Goal: Book appointment/travel/reservation

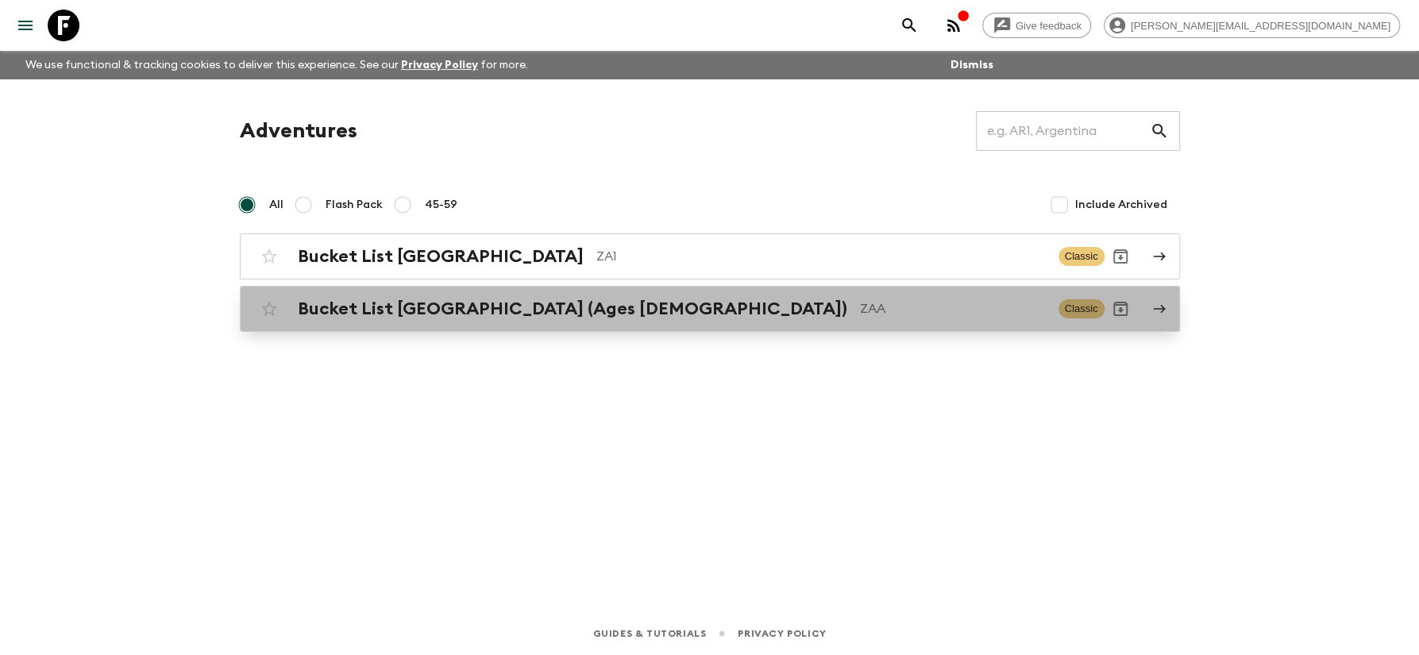
click at [387, 314] on h2 "Bucket List [GEOGRAPHIC_DATA] (Ages [DEMOGRAPHIC_DATA])" at bounding box center [572, 308] width 549 height 21
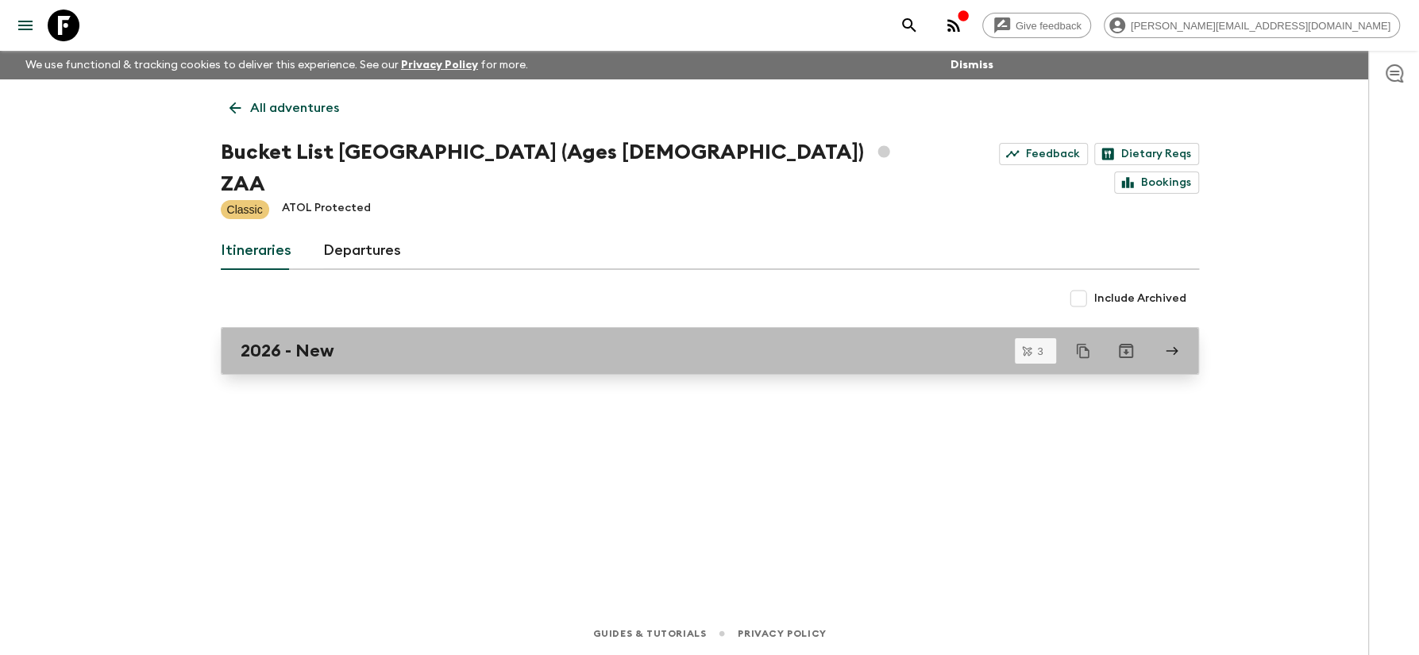
click at [275, 341] on h2 "2026 - New" at bounding box center [288, 351] width 94 height 21
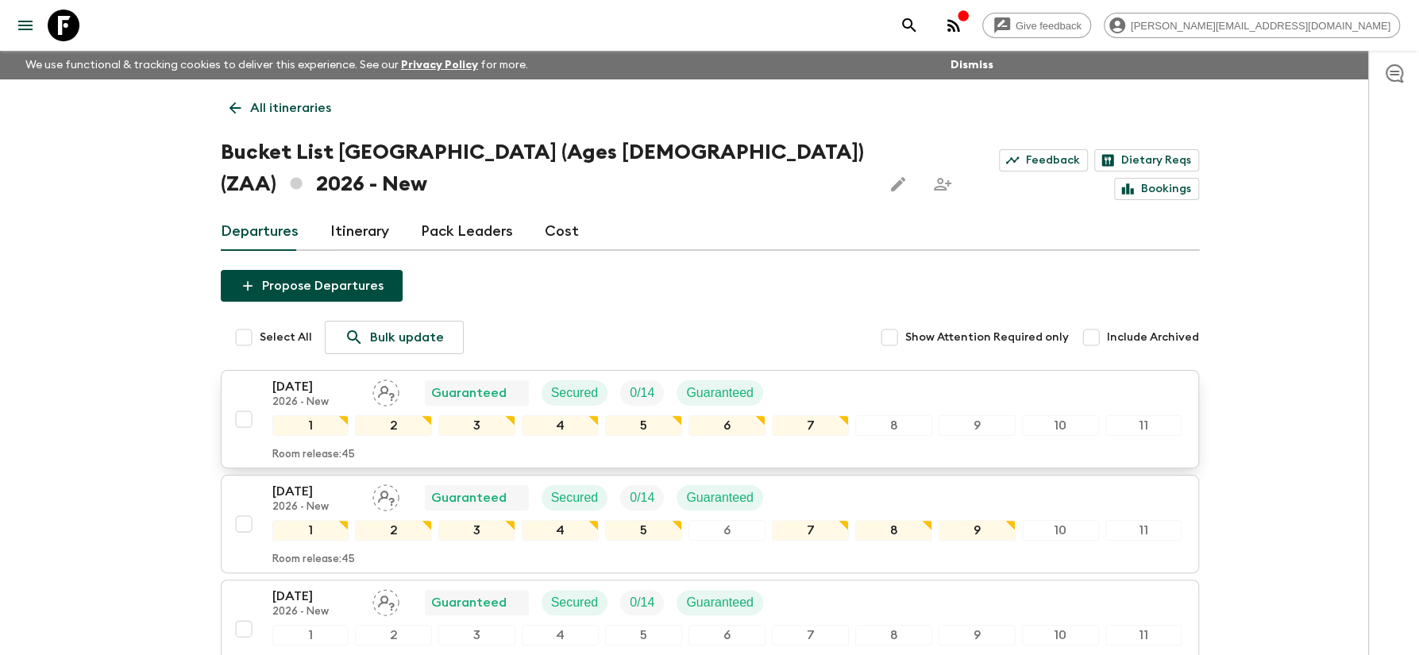
click at [310, 377] on p "[DATE]" at bounding box center [315, 386] width 87 height 19
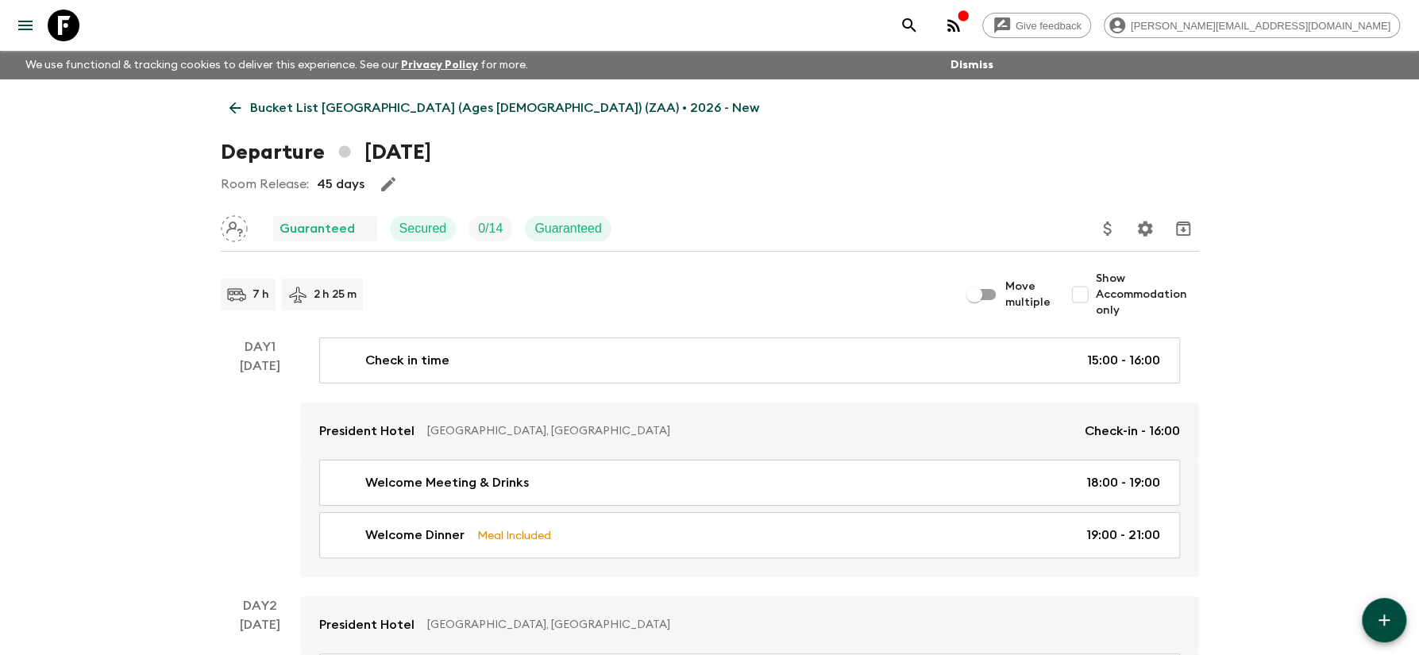
click at [433, 106] on p "Bucket List [GEOGRAPHIC_DATA] (Ages [DEMOGRAPHIC_DATA]) (ZAA) • 2026 - New" at bounding box center [504, 107] width 509 height 19
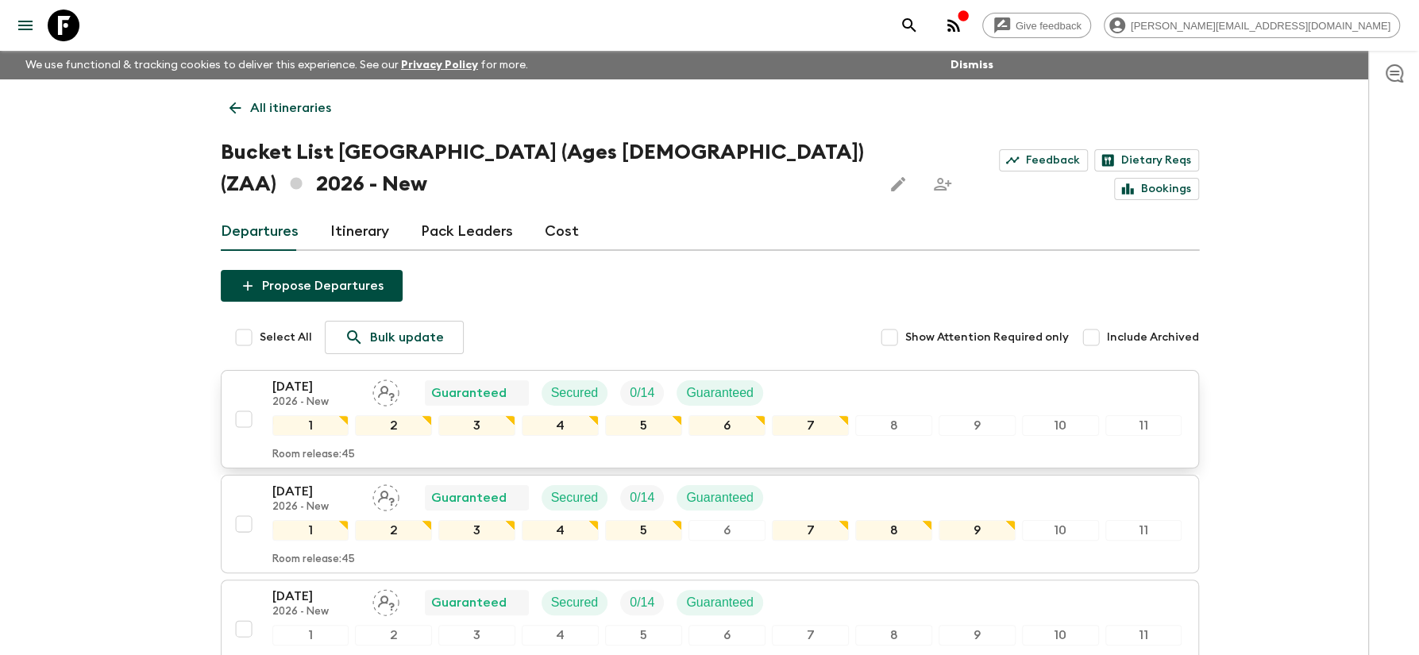
click at [310, 377] on p "[DATE]" at bounding box center [315, 386] width 87 height 19
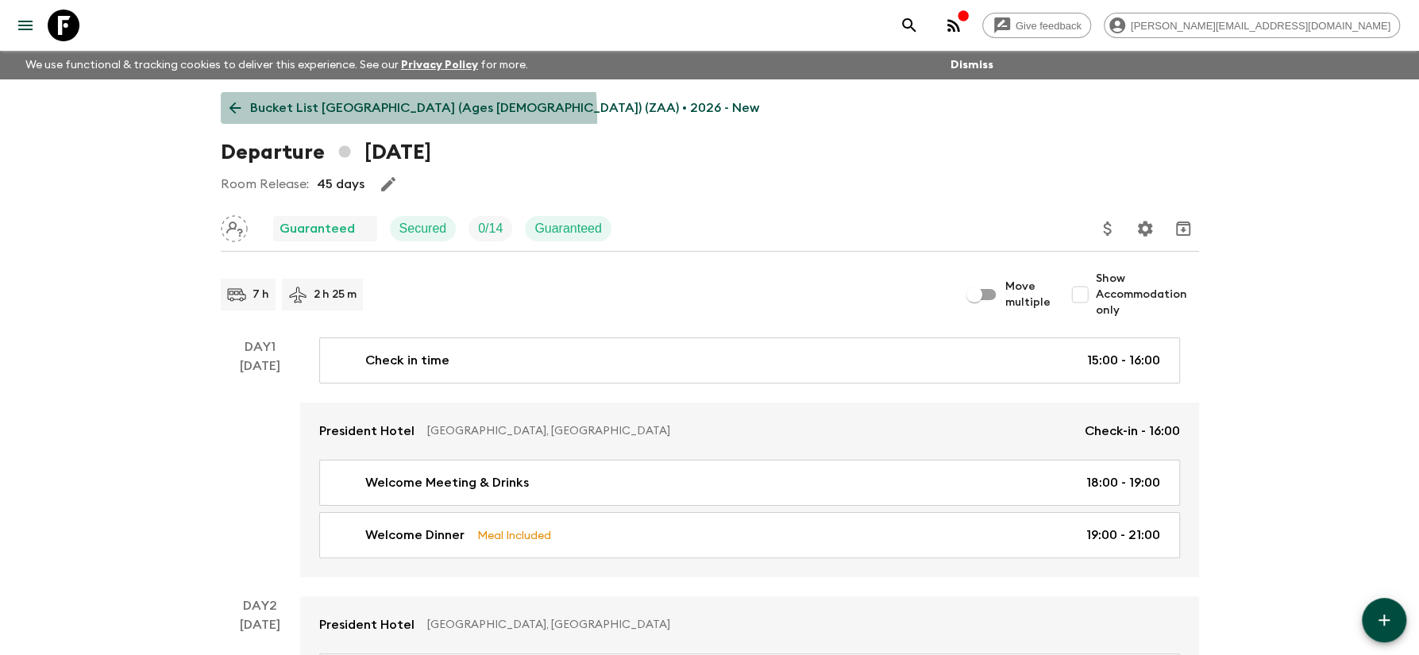
click at [352, 117] on p "Bucket List [GEOGRAPHIC_DATA] (Ages [DEMOGRAPHIC_DATA]) (ZAA) • 2026 - New" at bounding box center [504, 107] width 509 height 19
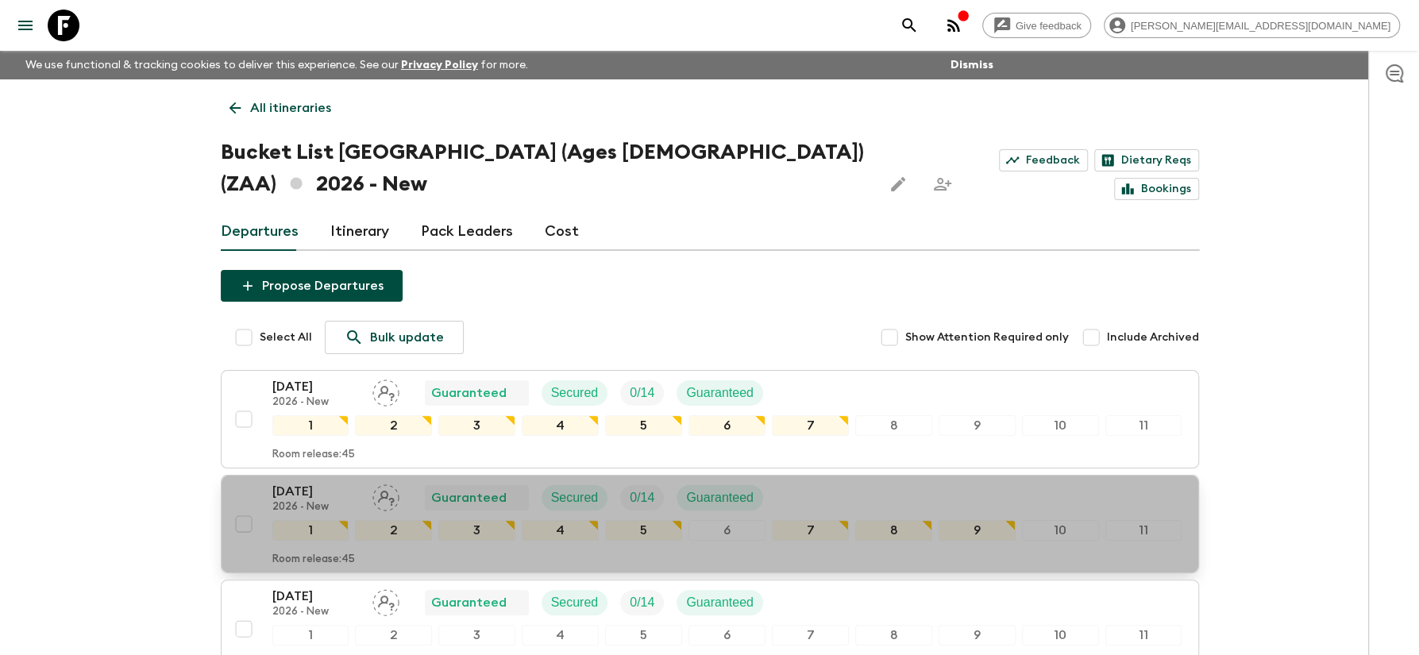
click at [314, 482] on p "[DATE]" at bounding box center [315, 491] width 87 height 19
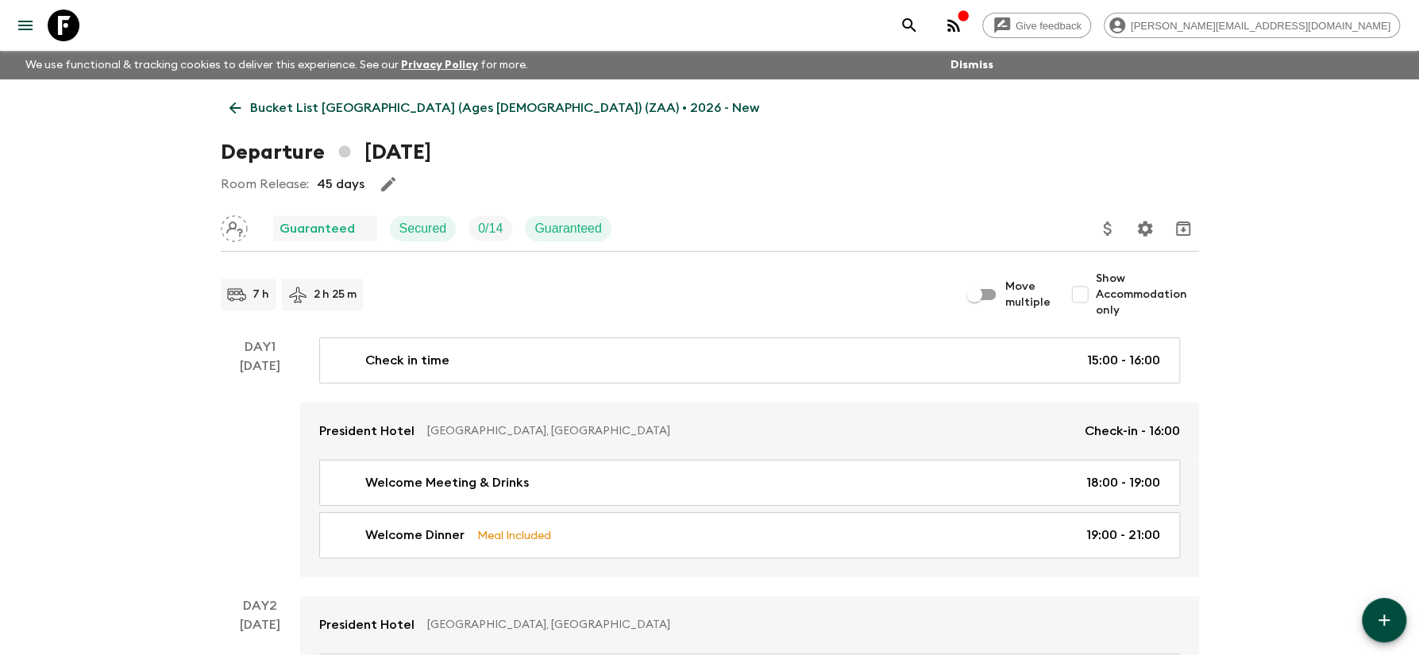
click at [377, 114] on p "Bucket List [GEOGRAPHIC_DATA] (Ages [DEMOGRAPHIC_DATA]) (ZAA) • 2026 - New" at bounding box center [504, 107] width 509 height 19
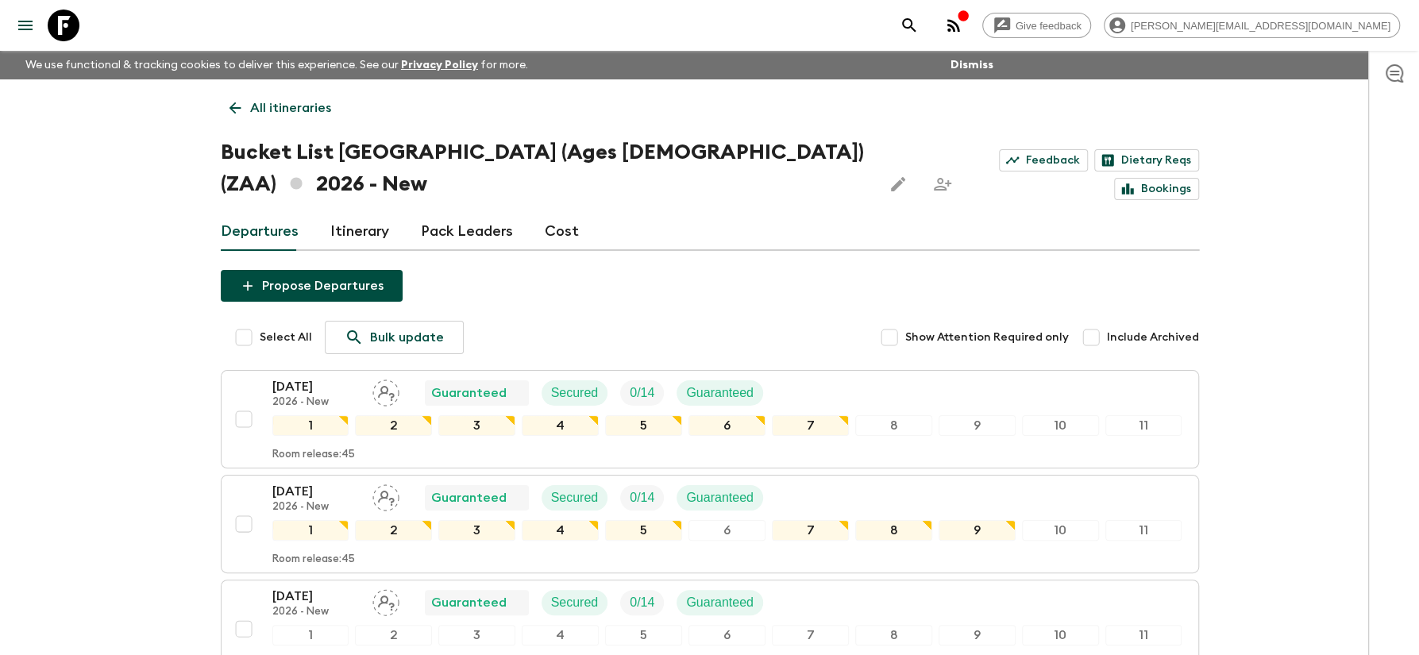
scroll to position [136, 0]
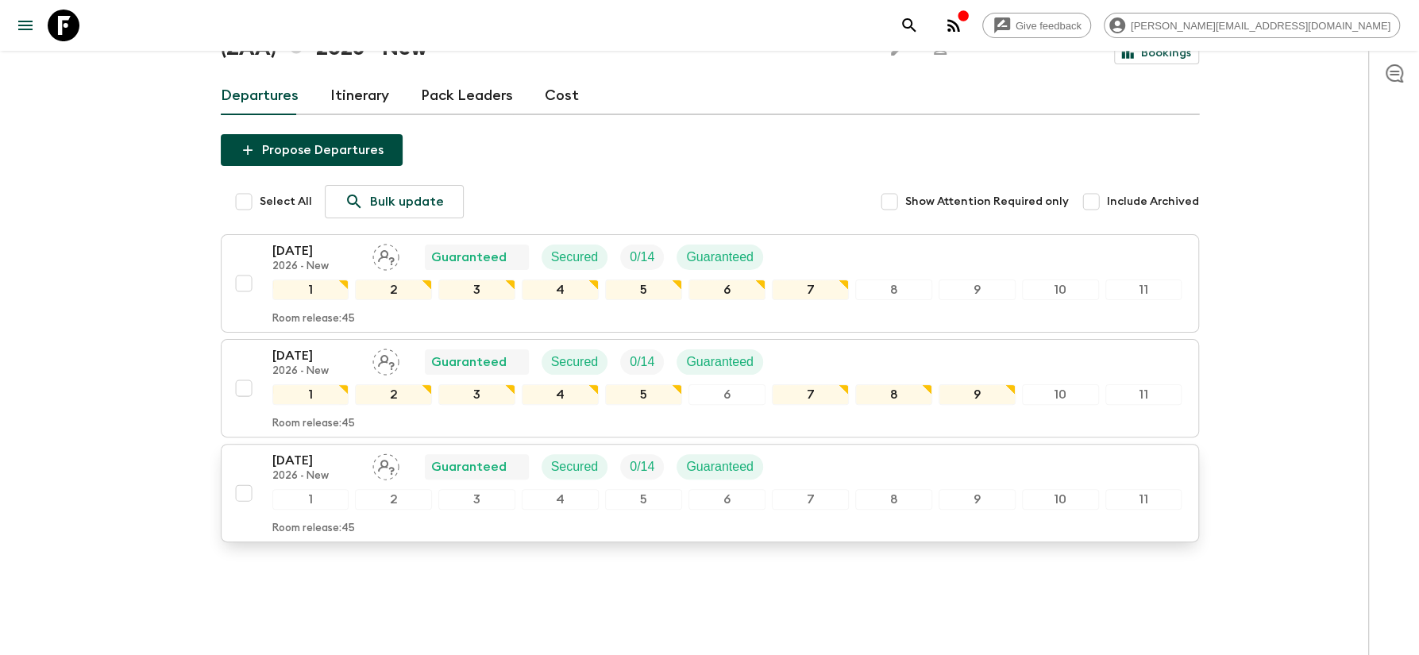
click at [306, 451] on p "[DATE]" at bounding box center [315, 460] width 87 height 19
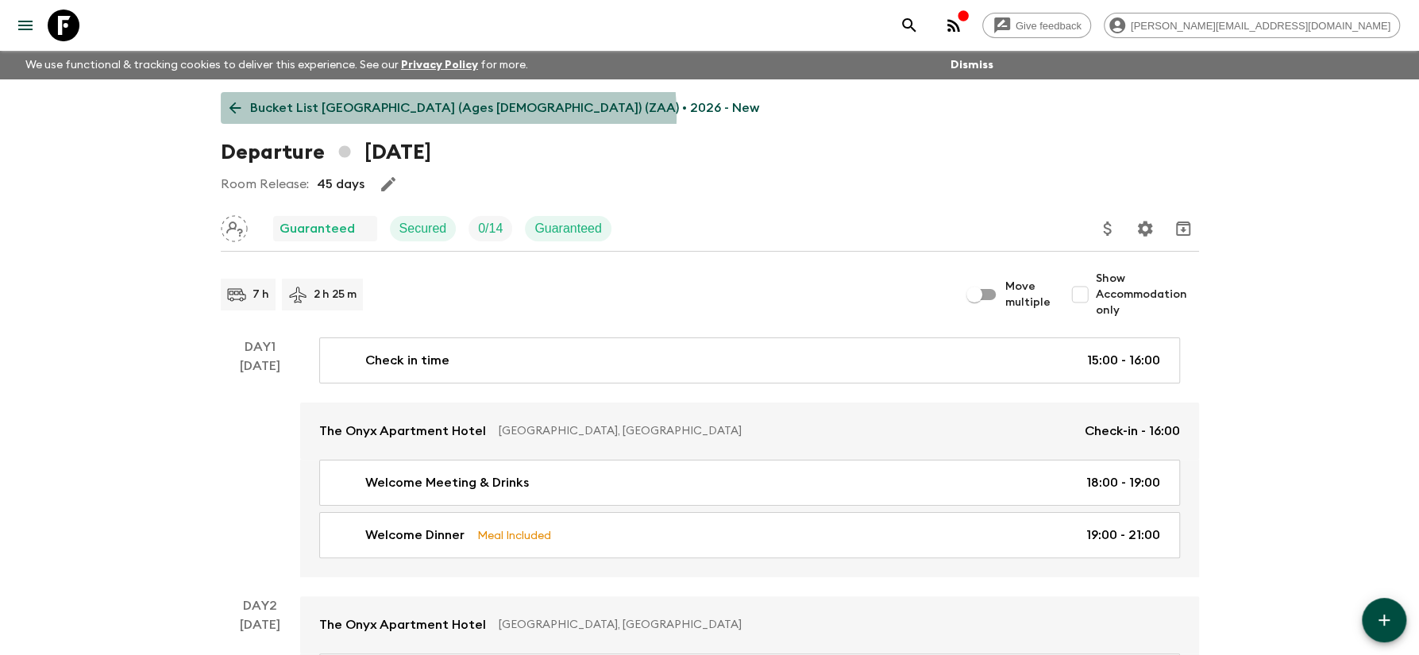
click at [447, 114] on p "Bucket List [GEOGRAPHIC_DATA] (Ages [DEMOGRAPHIC_DATA]) (ZAA) • 2026 - New" at bounding box center [504, 107] width 509 height 19
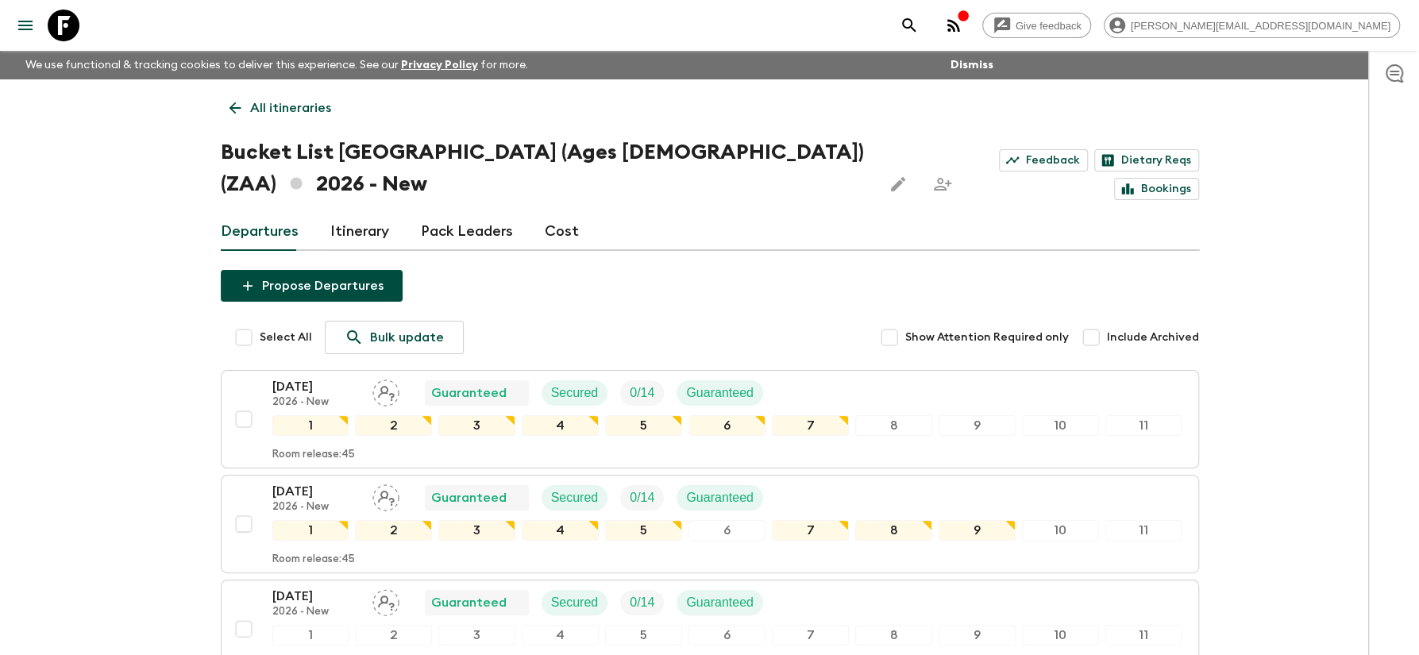
click at [553, 213] on link "Cost" at bounding box center [562, 232] width 34 height 38
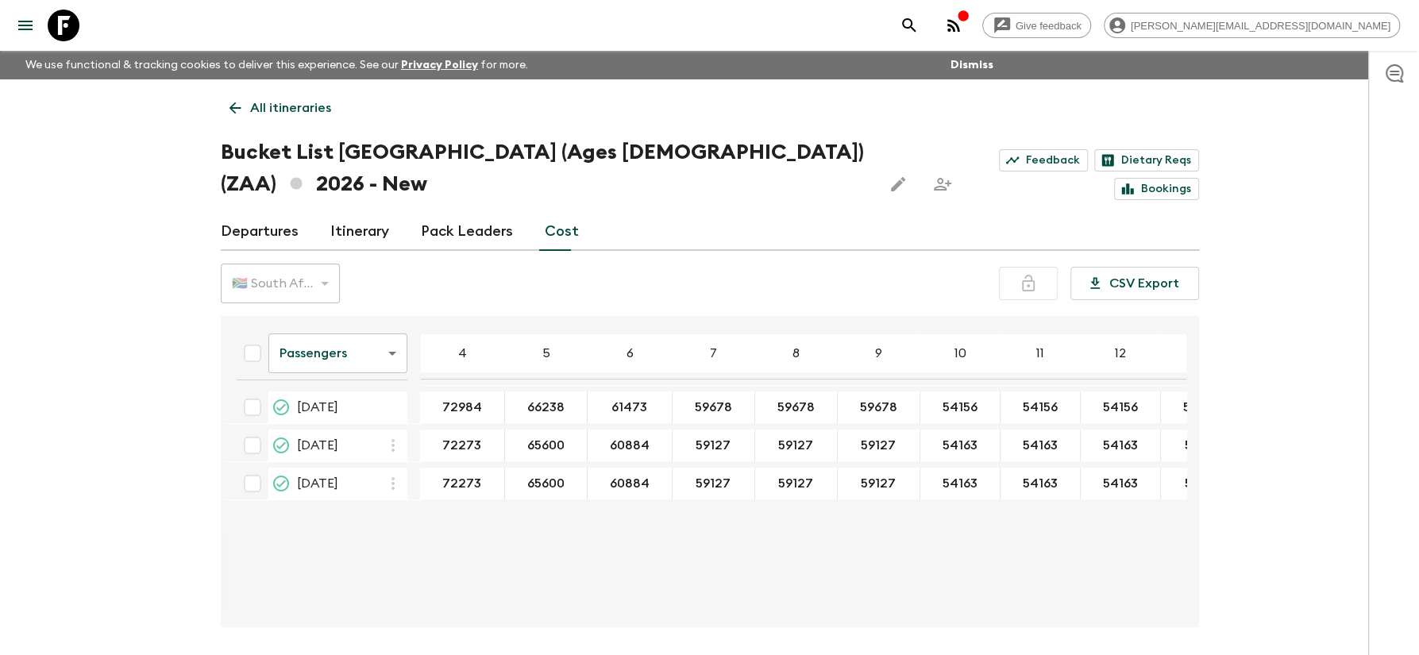
click at [390, 322] on body "Give feedback [PERSON_NAME][EMAIL_ADDRESS][DOMAIN_NAME] We use functional & tra…" at bounding box center [709, 357] width 1419 height 714
click at [449, 540] on div at bounding box center [709, 327] width 1419 height 655
click at [284, 115] on p "All itineraries" at bounding box center [290, 107] width 81 height 19
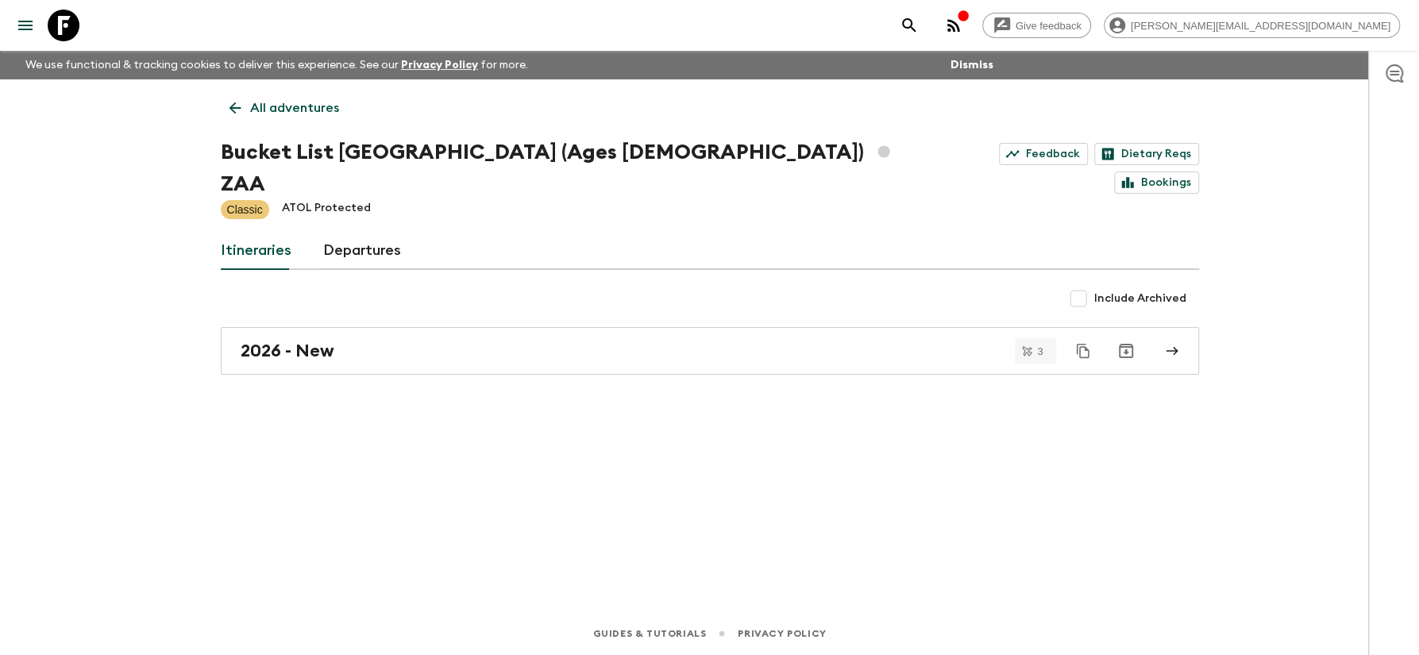
click at [287, 108] on p "All adventures" at bounding box center [294, 107] width 89 height 19
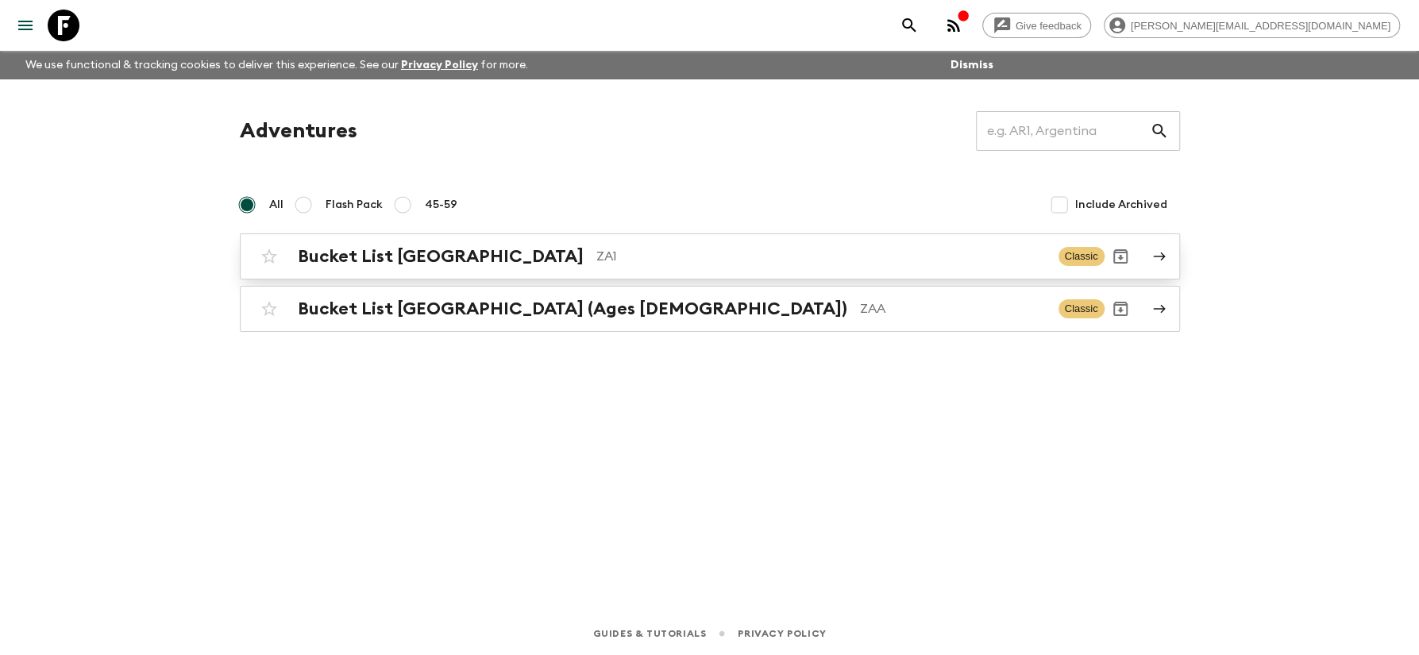
click at [443, 250] on h2 "Bucket List [GEOGRAPHIC_DATA]" at bounding box center [441, 256] width 286 height 21
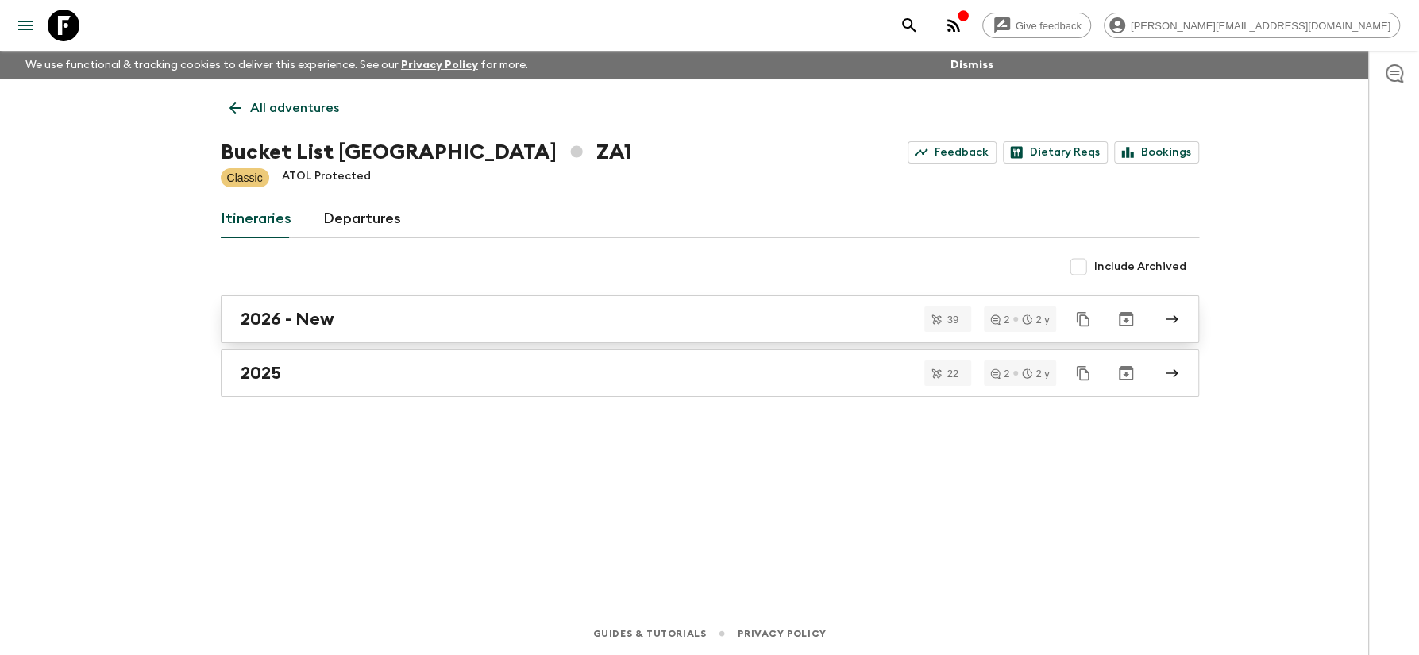
click at [301, 326] on h2 "2026 - New" at bounding box center [288, 319] width 94 height 21
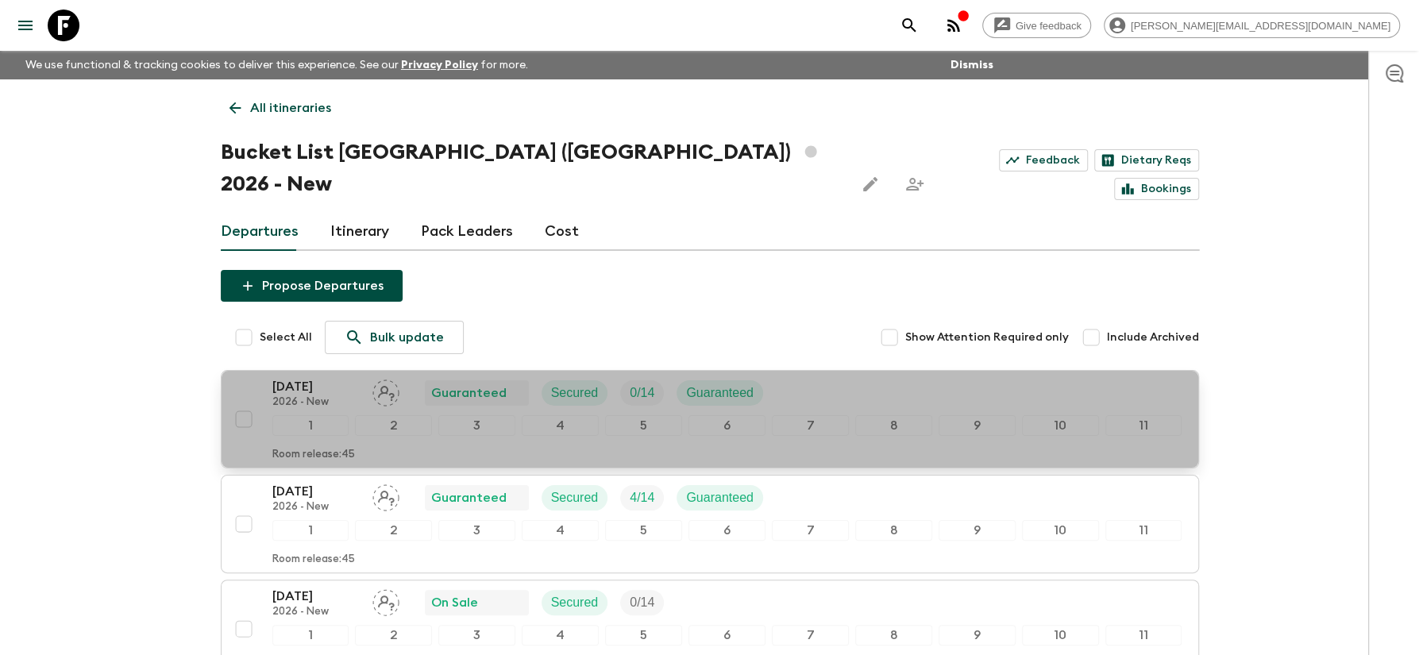
click at [321, 377] on p "[DATE]" at bounding box center [315, 386] width 87 height 19
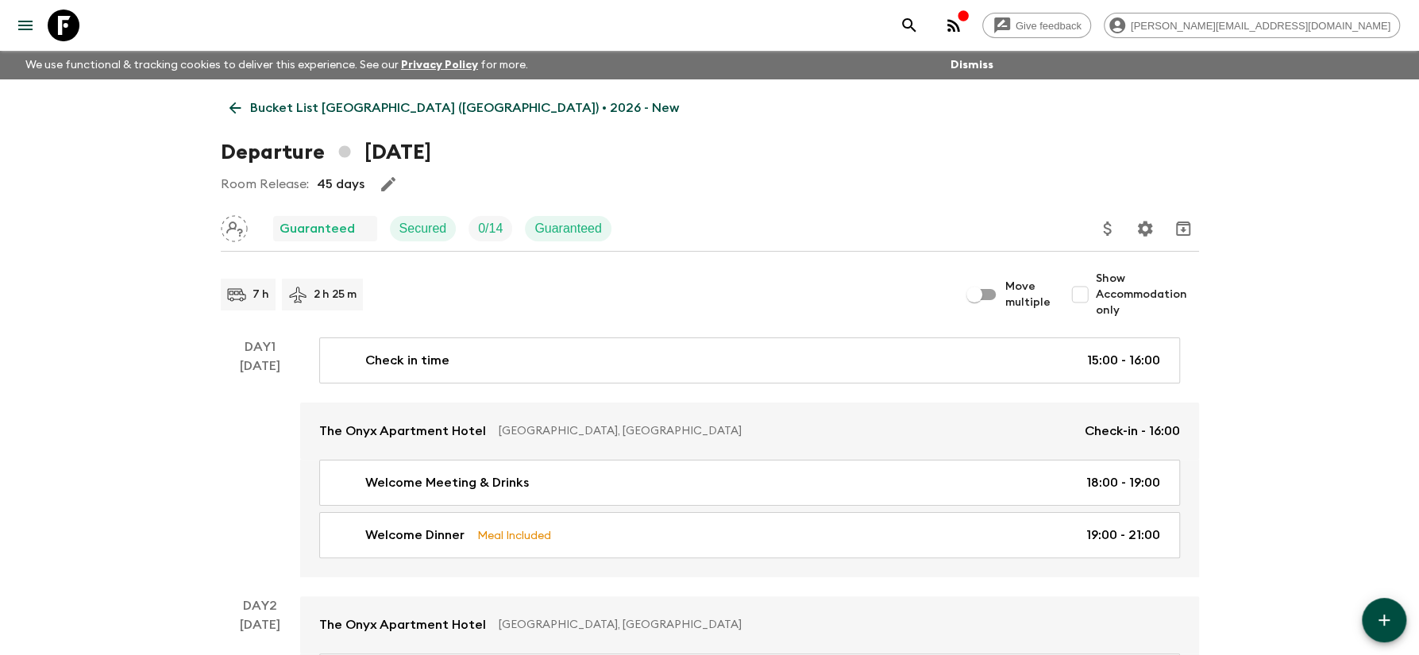
click at [402, 112] on p "Bucket List [GEOGRAPHIC_DATA] ([GEOGRAPHIC_DATA]) • 2026 - New" at bounding box center [464, 107] width 429 height 19
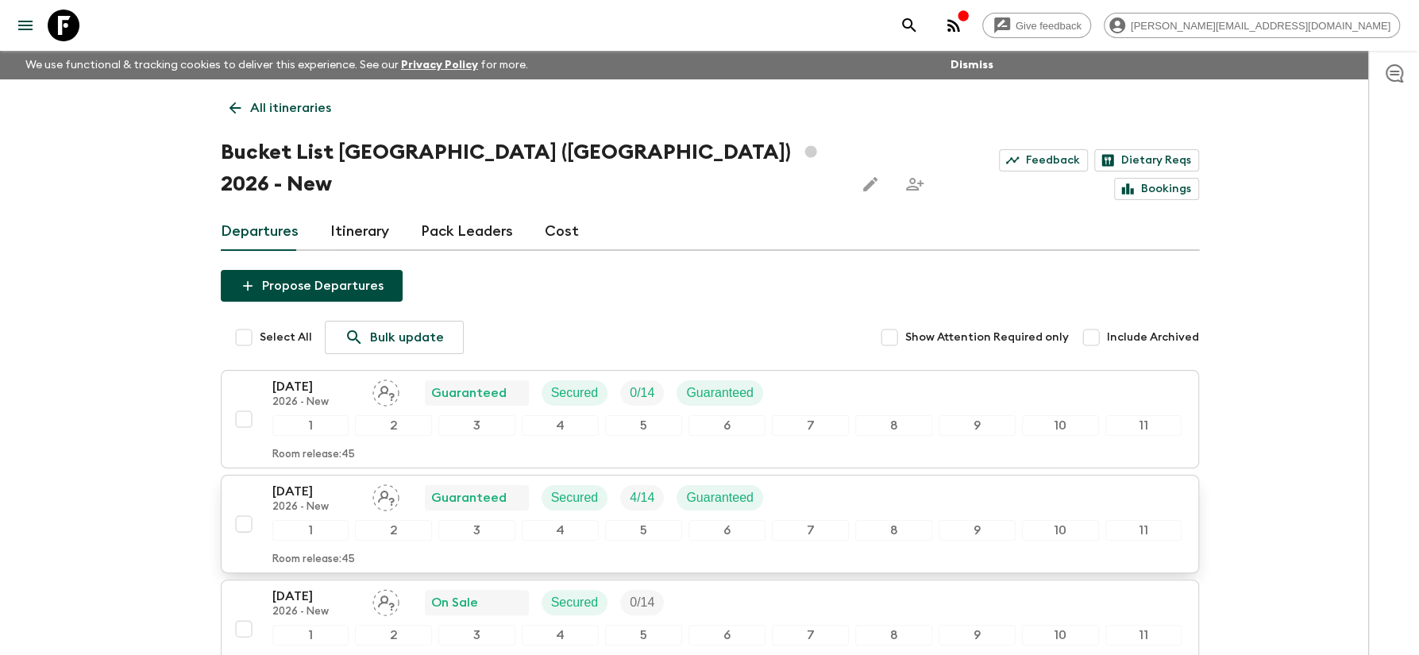
click at [339, 482] on p "[DATE]" at bounding box center [315, 491] width 87 height 19
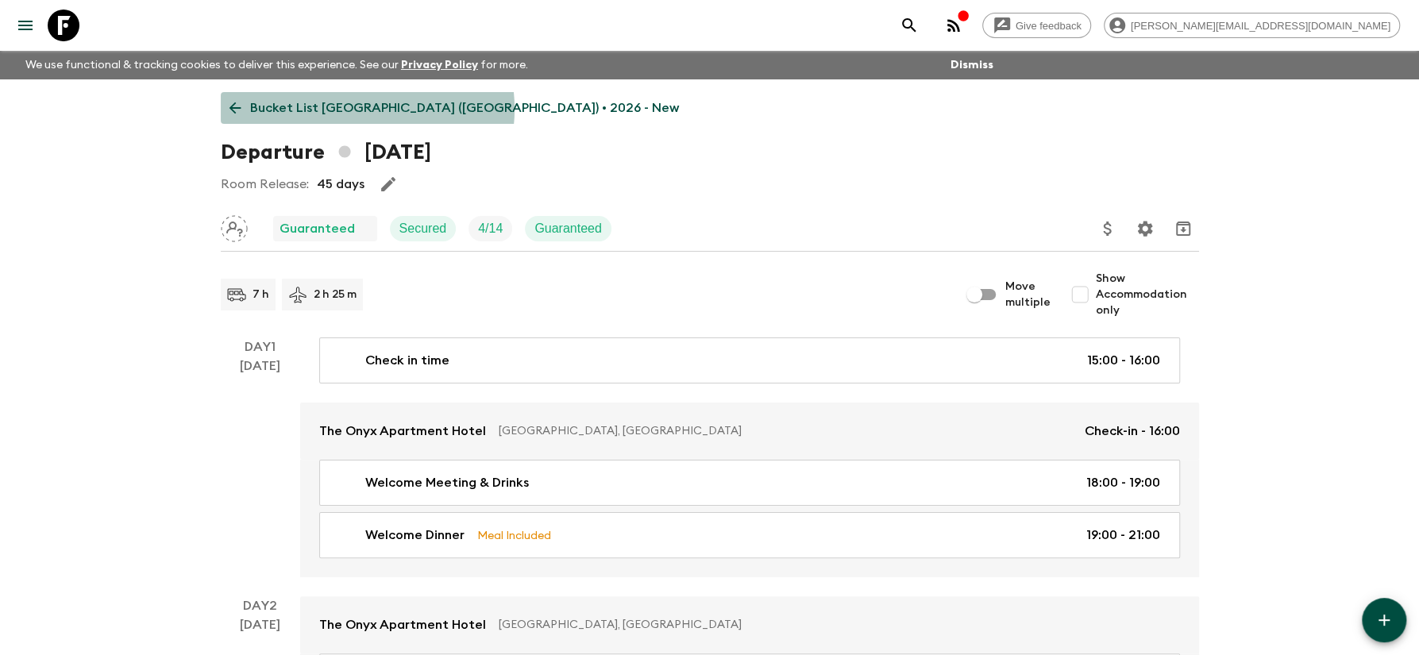
click at [358, 109] on p "Bucket List [GEOGRAPHIC_DATA] ([GEOGRAPHIC_DATA]) • 2026 - New" at bounding box center [464, 107] width 429 height 19
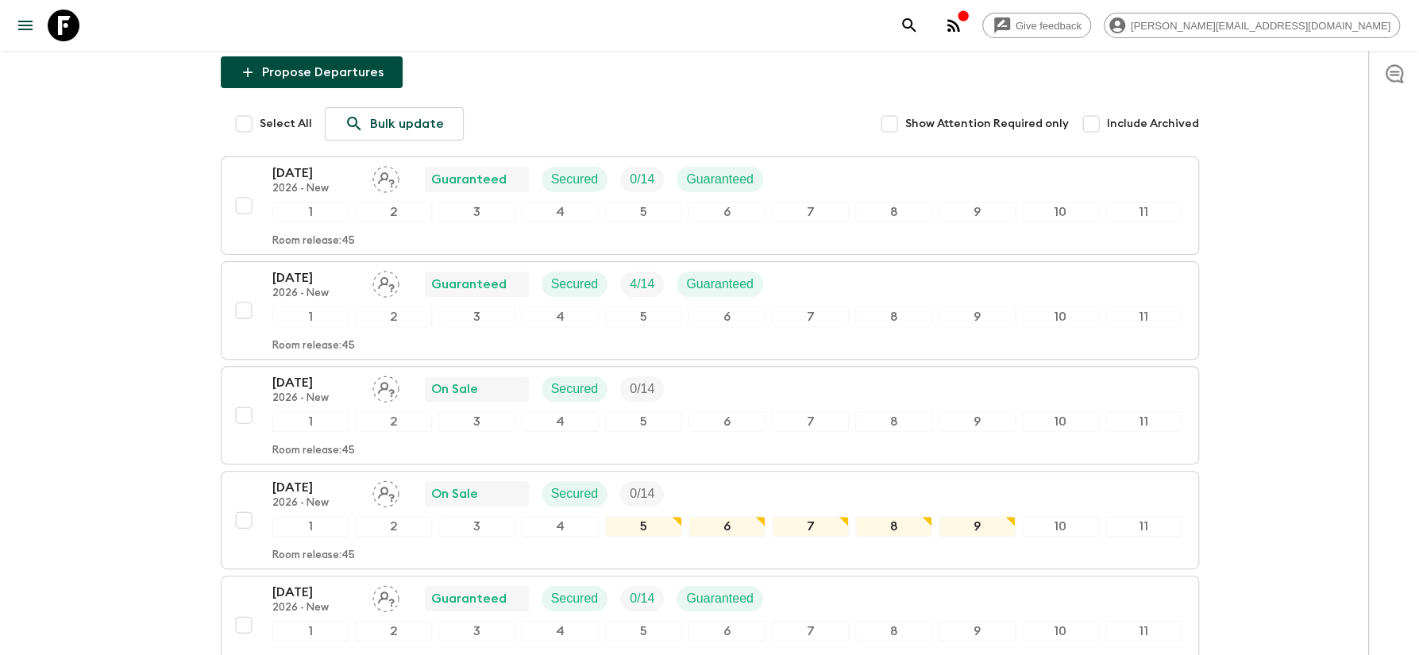
scroll to position [255, 0]
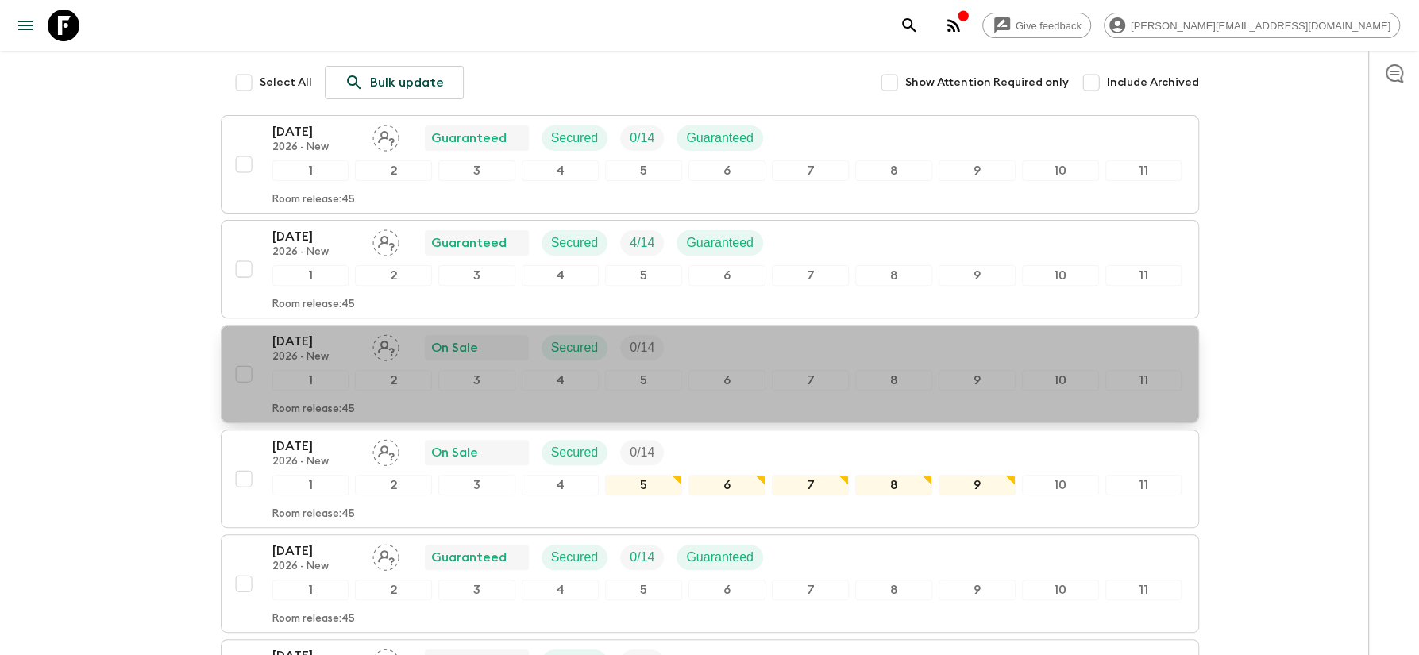
click at [307, 332] on p "[DATE]" at bounding box center [315, 341] width 87 height 19
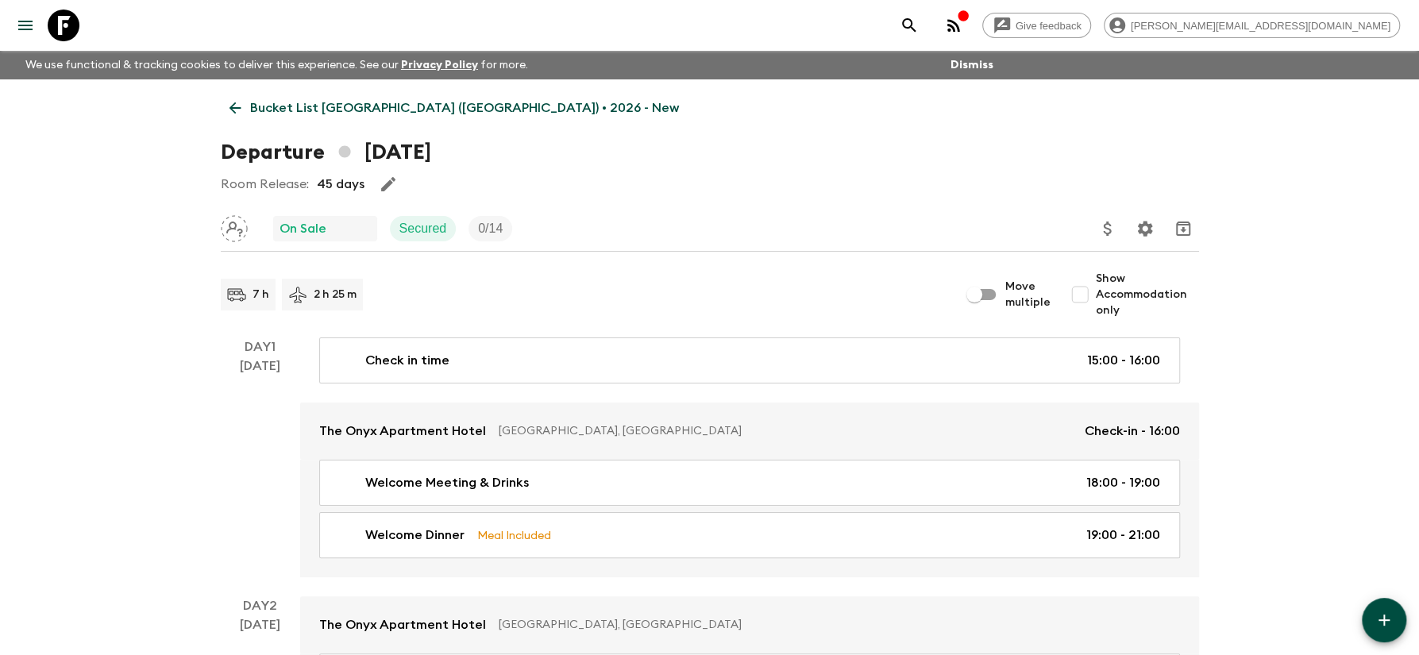
click at [379, 115] on p "Bucket List [GEOGRAPHIC_DATA] ([GEOGRAPHIC_DATA]) • 2026 - New" at bounding box center [464, 107] width 429 height 19
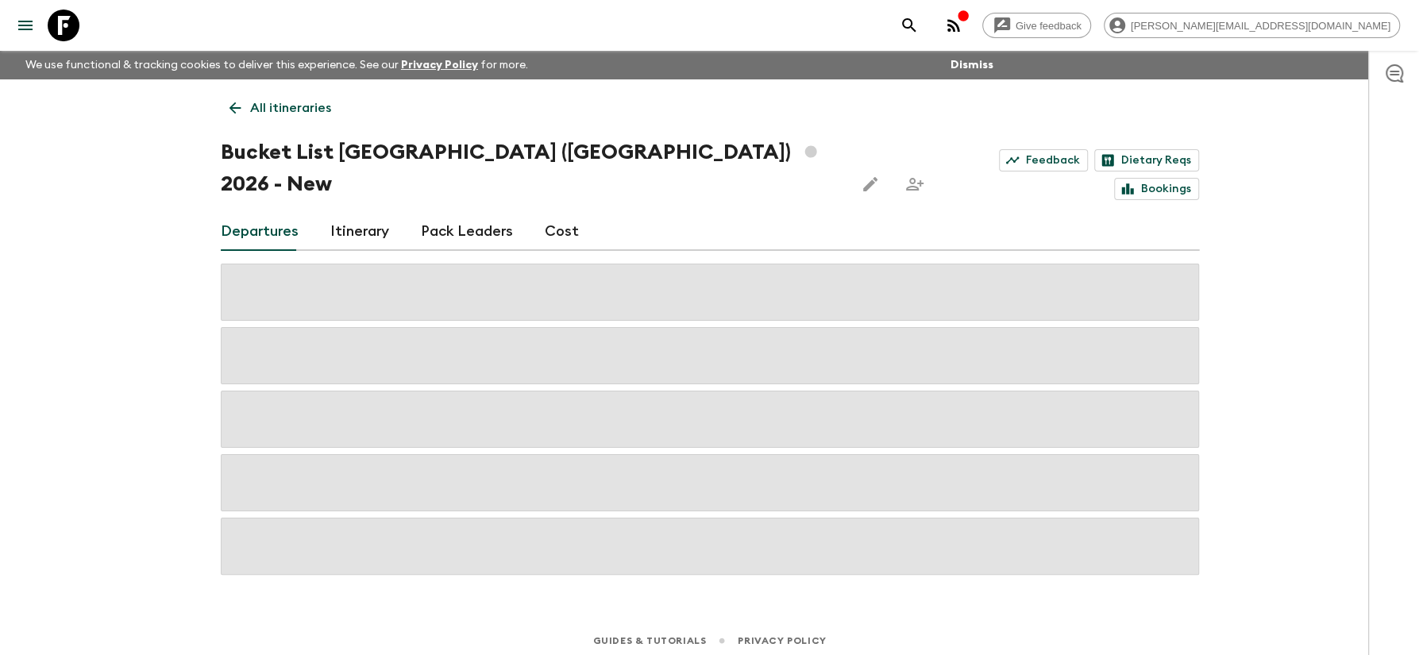
click at [310, 112] on p "All itineraries" at bounding box center [290, 107] width 81 height 19
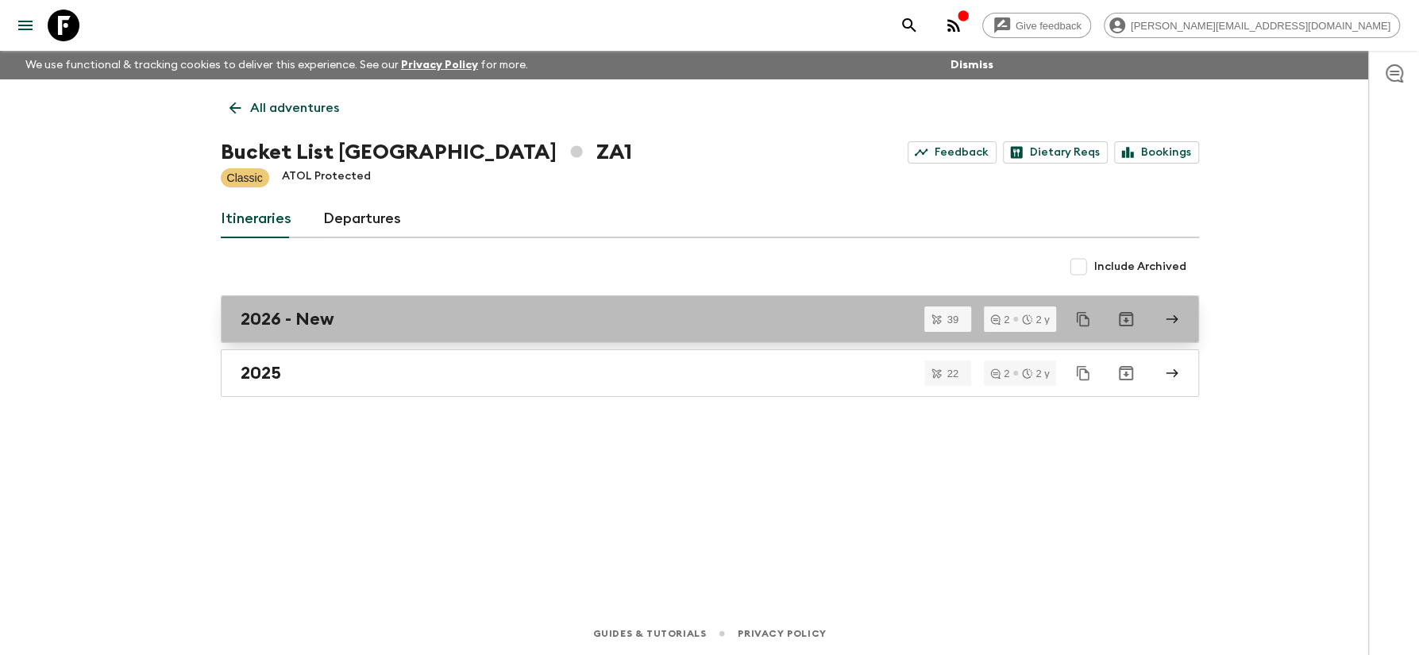
click at [286, 326] on h2 "2026 - New" at bounding box center [288, 319] width 94 height 21
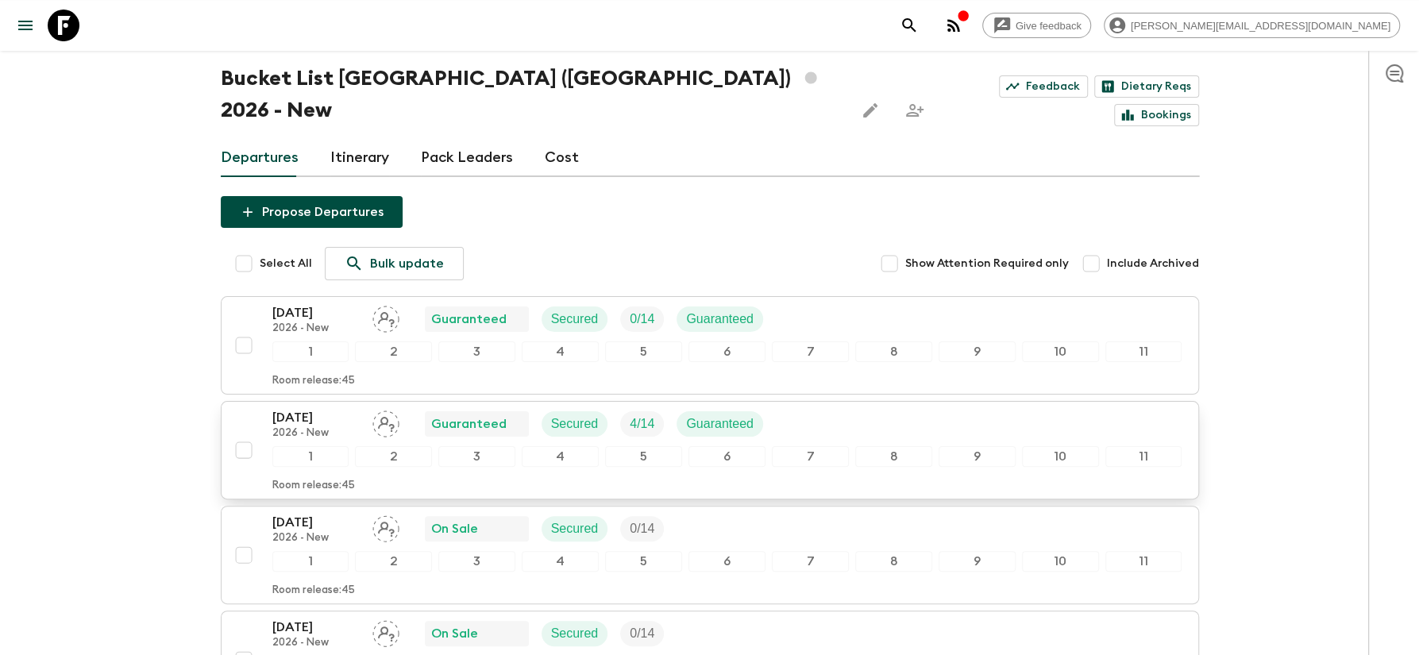
scroll to position [255, 0]
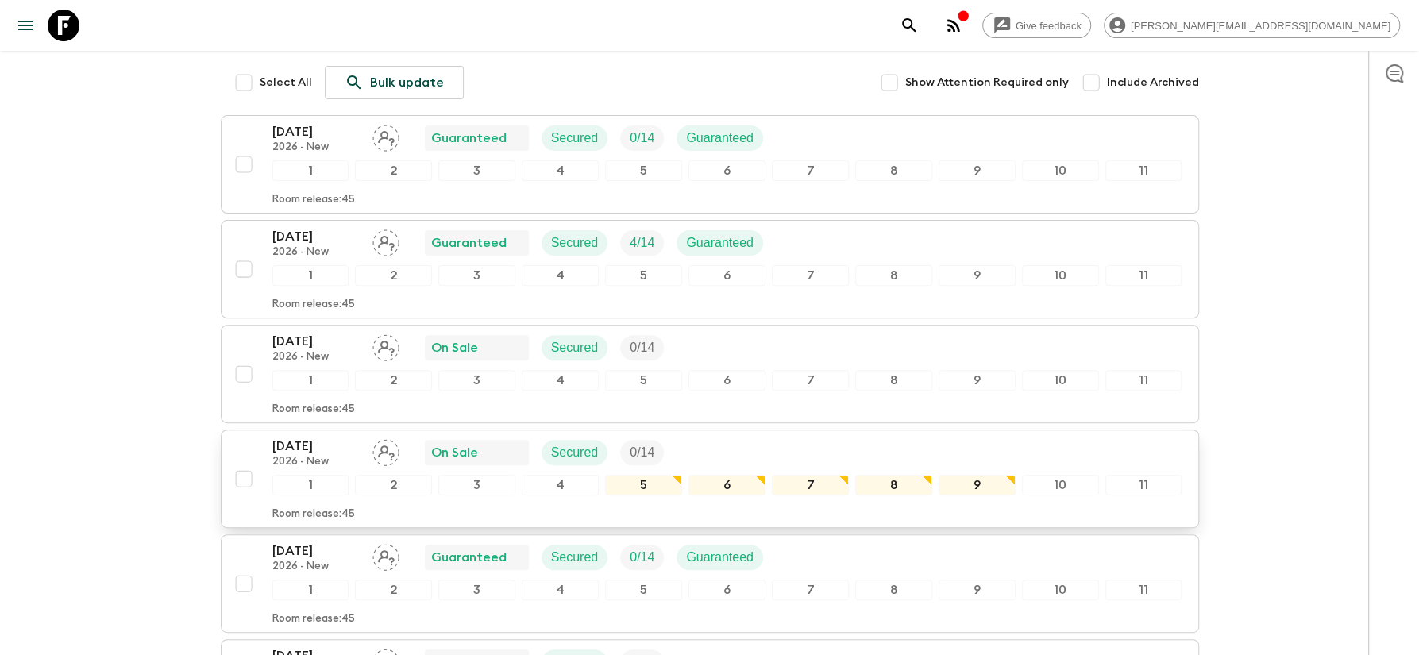
click at [307, 437] on p "[DATE]" at bounding box center [315, 446] width 87 height 19
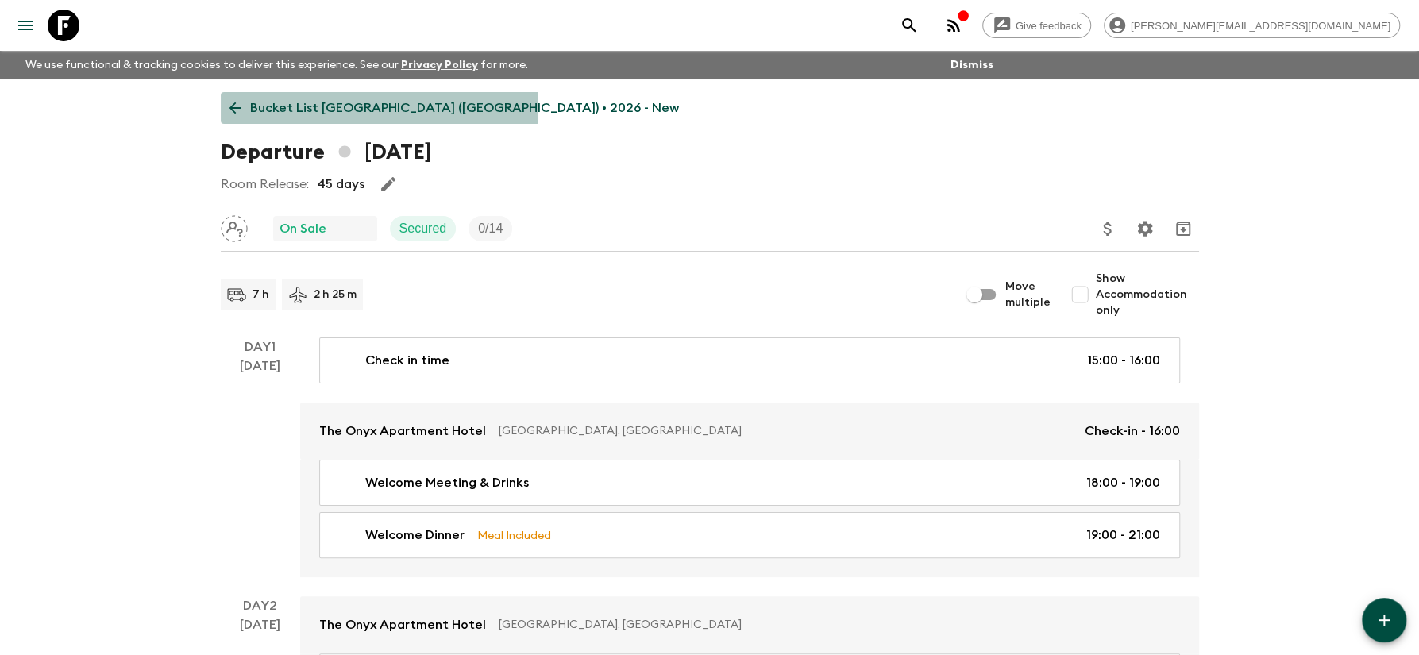
click at [378, 106] on p "Bucket List [GEOGRAPHIC_DATA] ([GEOGRAPHIC_DATA]) • 2026 - New" at bounding box center [464, 107] width 429 height 19
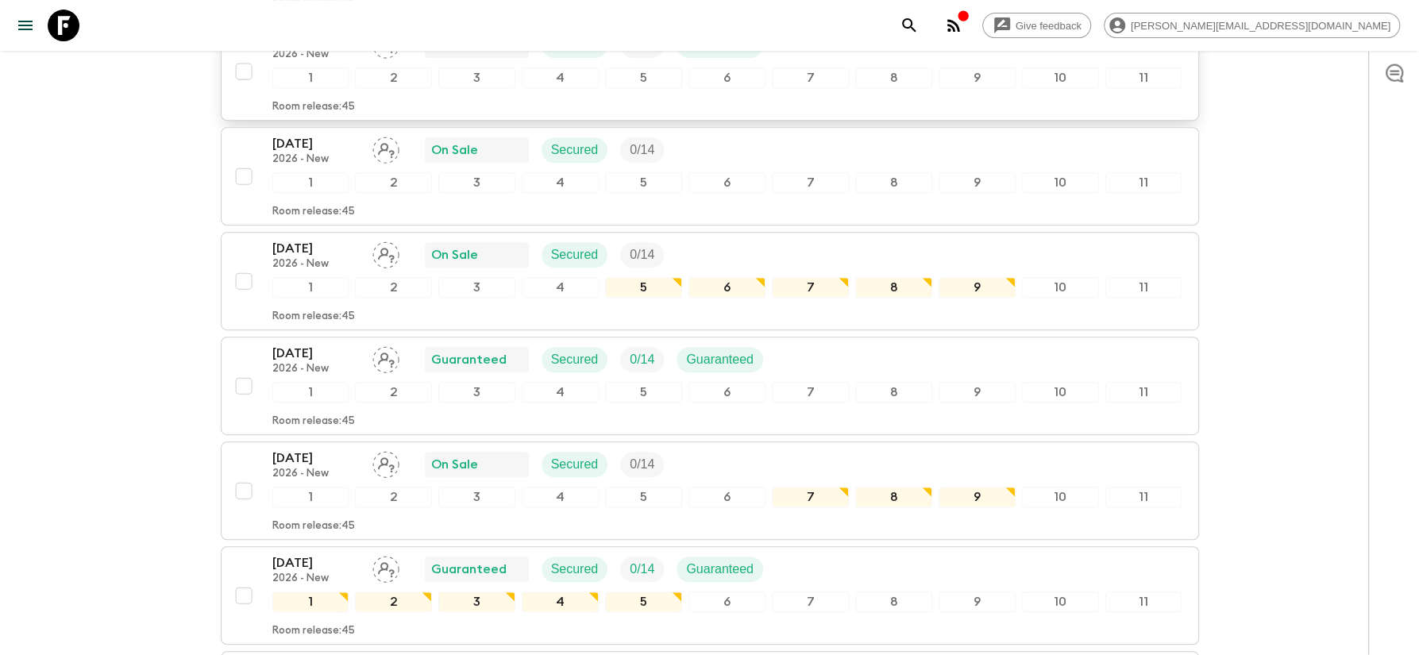
scroll to position [510, 0]
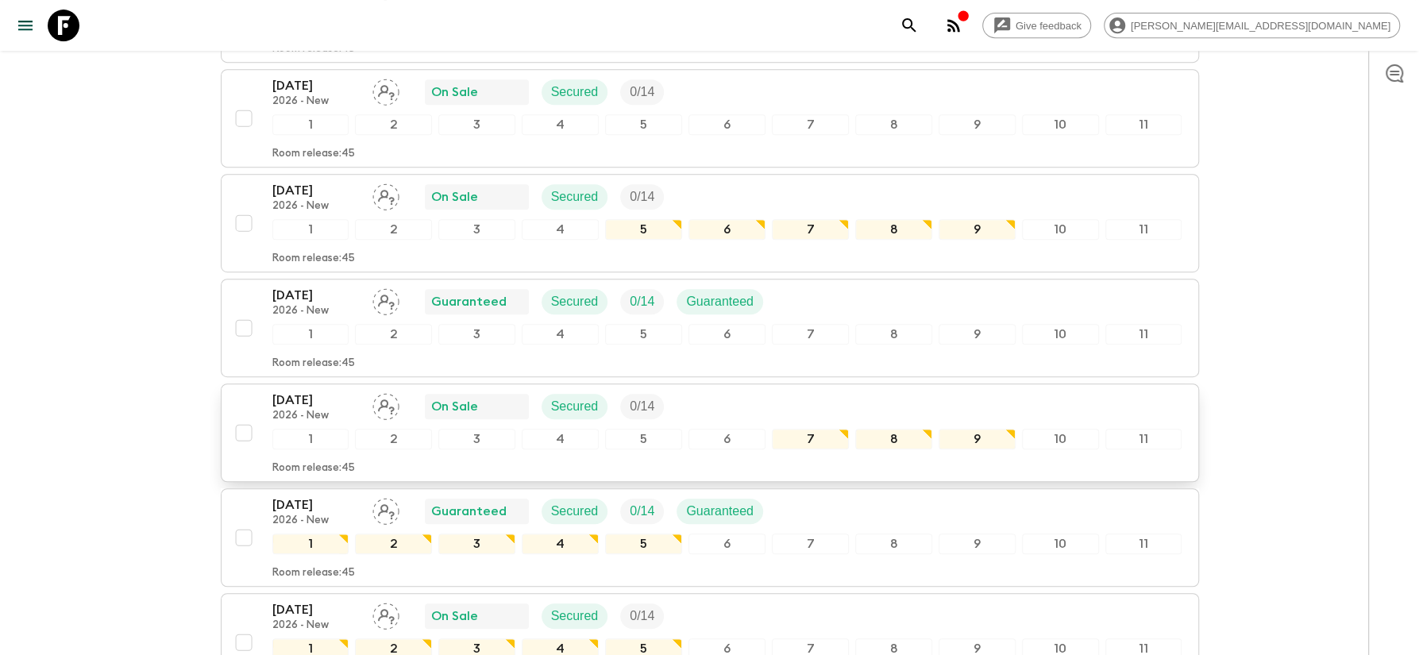
click at [329, 391] on p "[DATE]" at bounding box center [315, 400] width 87 height 19
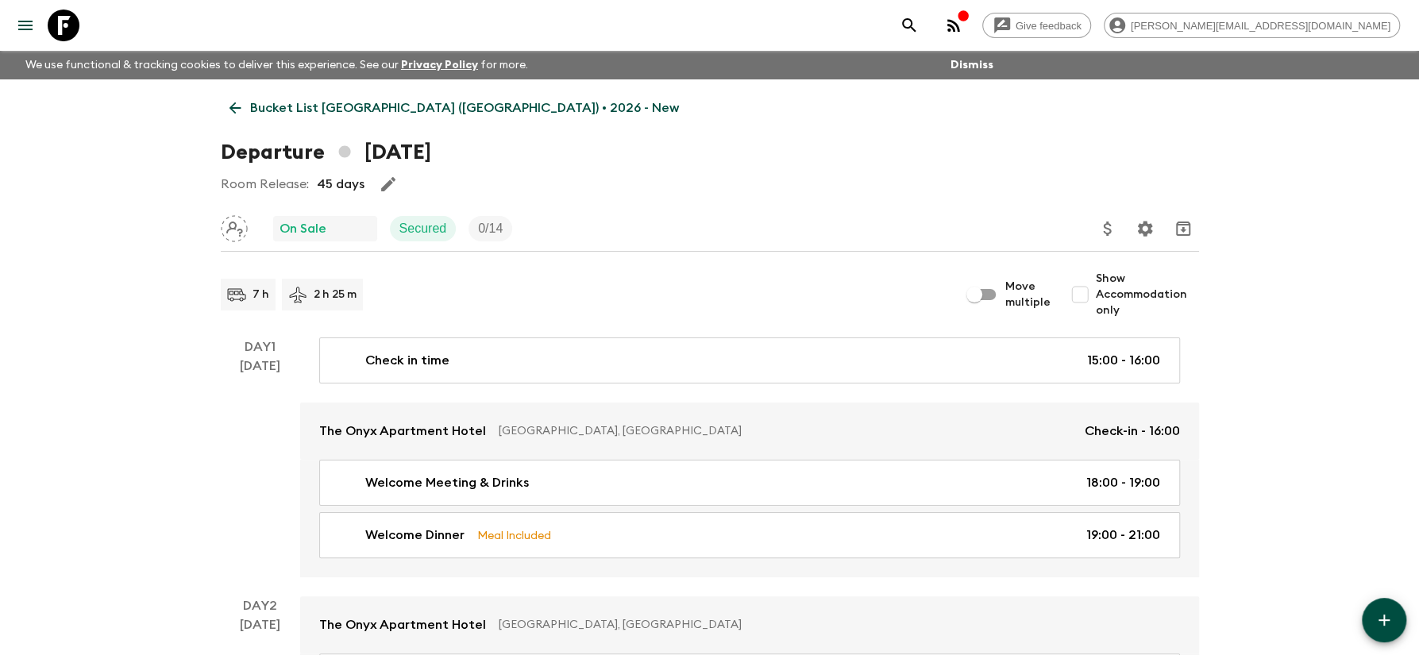
click at [421, 113] on p "Bucket List [GEOGRAPHIC_DATA] ([GEOGRAPHIC_DATA]) • 2026 - New" at bounding box center [464, 107] width 429 height 19
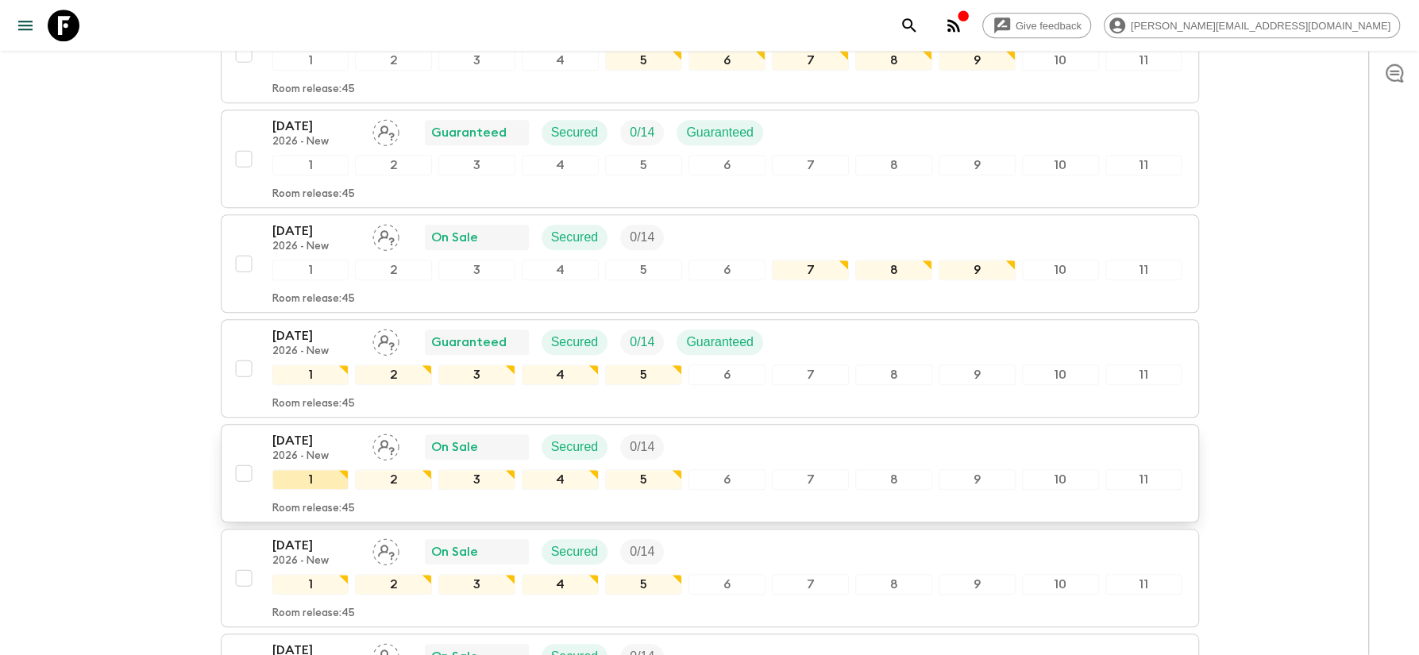
scroll to position [680, 0]
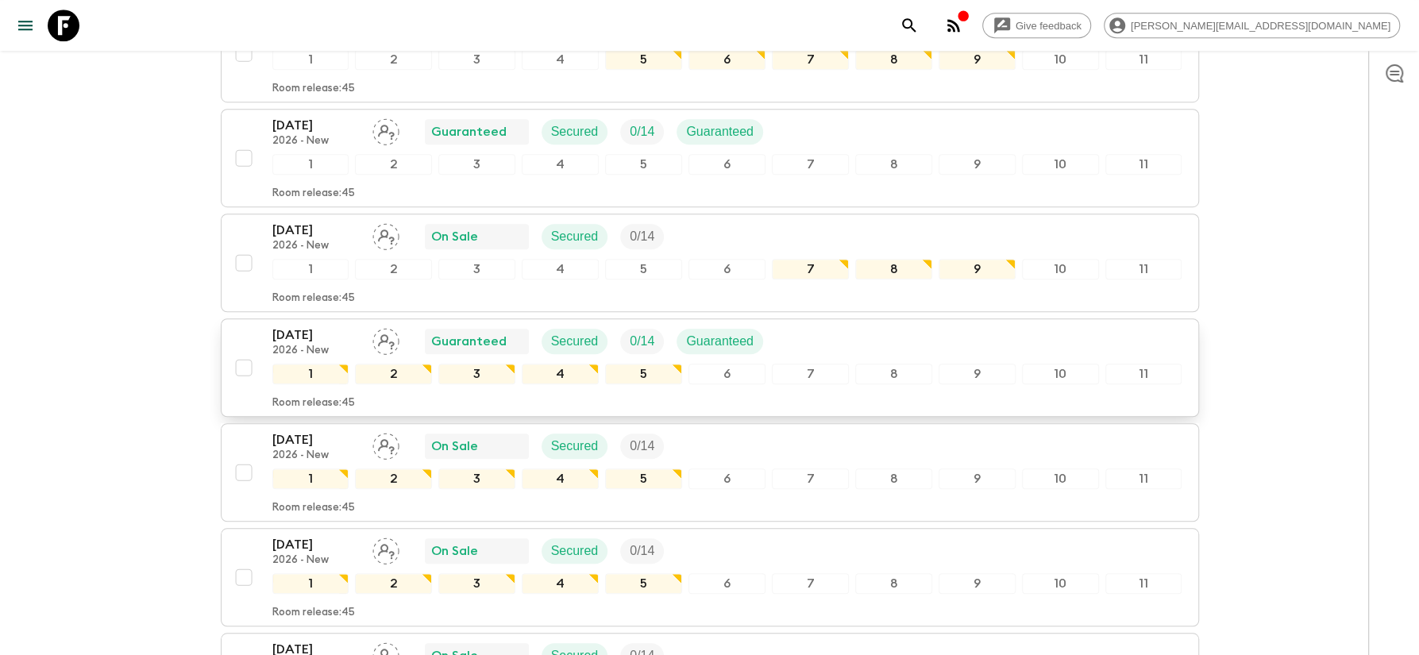
click at [297, 325] on p "[DATE]" at bounding box center [315, 334] width 87 height 19
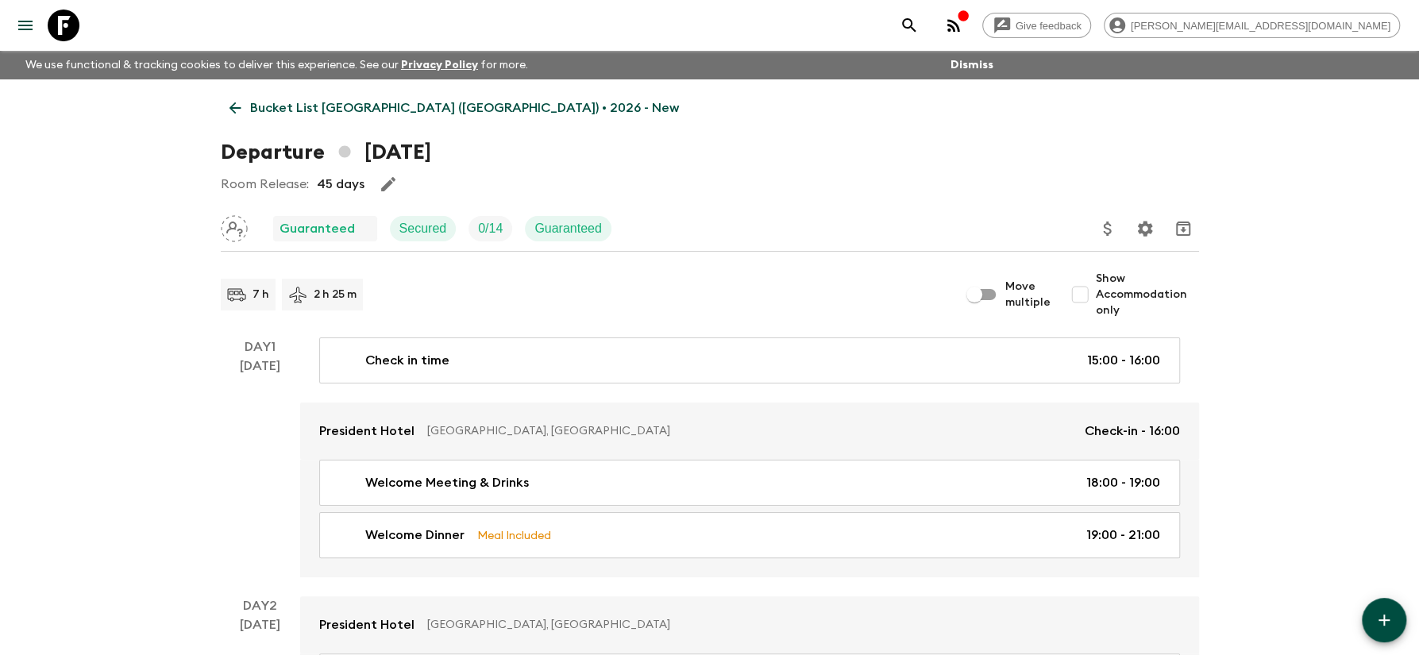
click at [371, 103] on p "Bucket List [GEOGRAPHIC_DATA] ([GEOGRAPHIC_DATA]) • 2026 - New" at bounding box center [464, 107] width 429 height 19
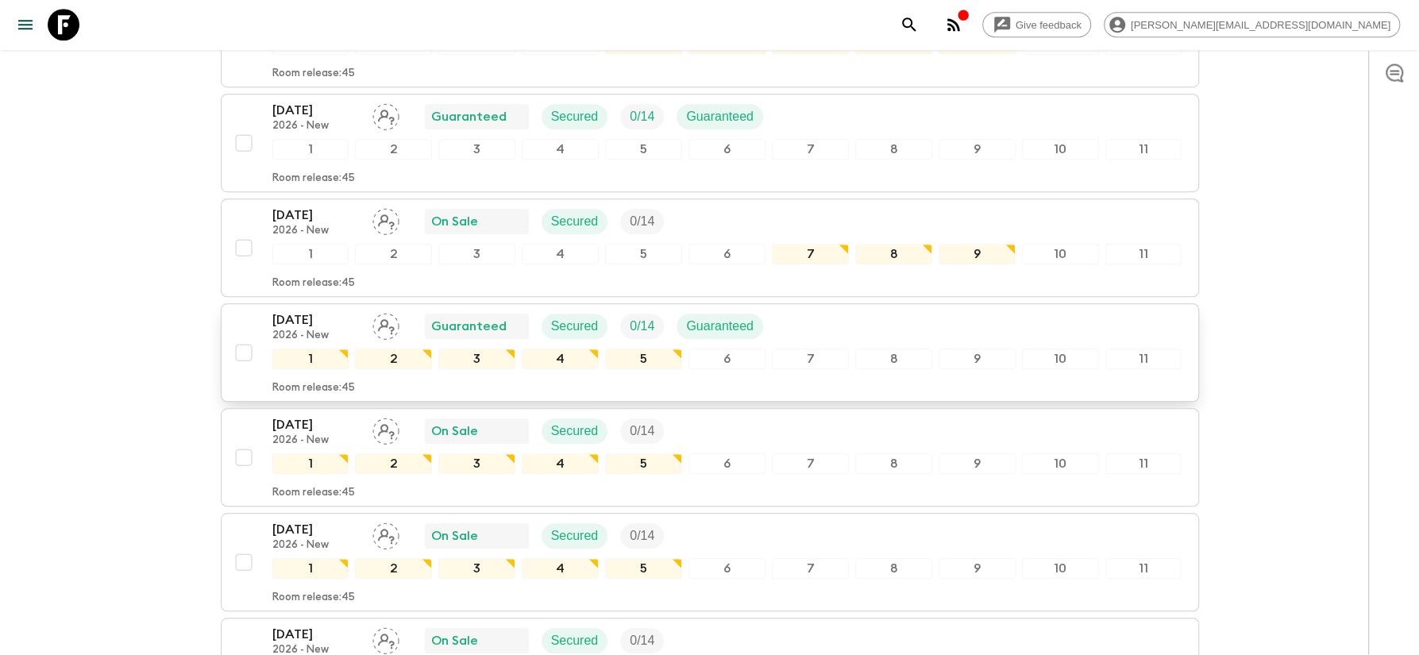
scroll to position [851, 0]
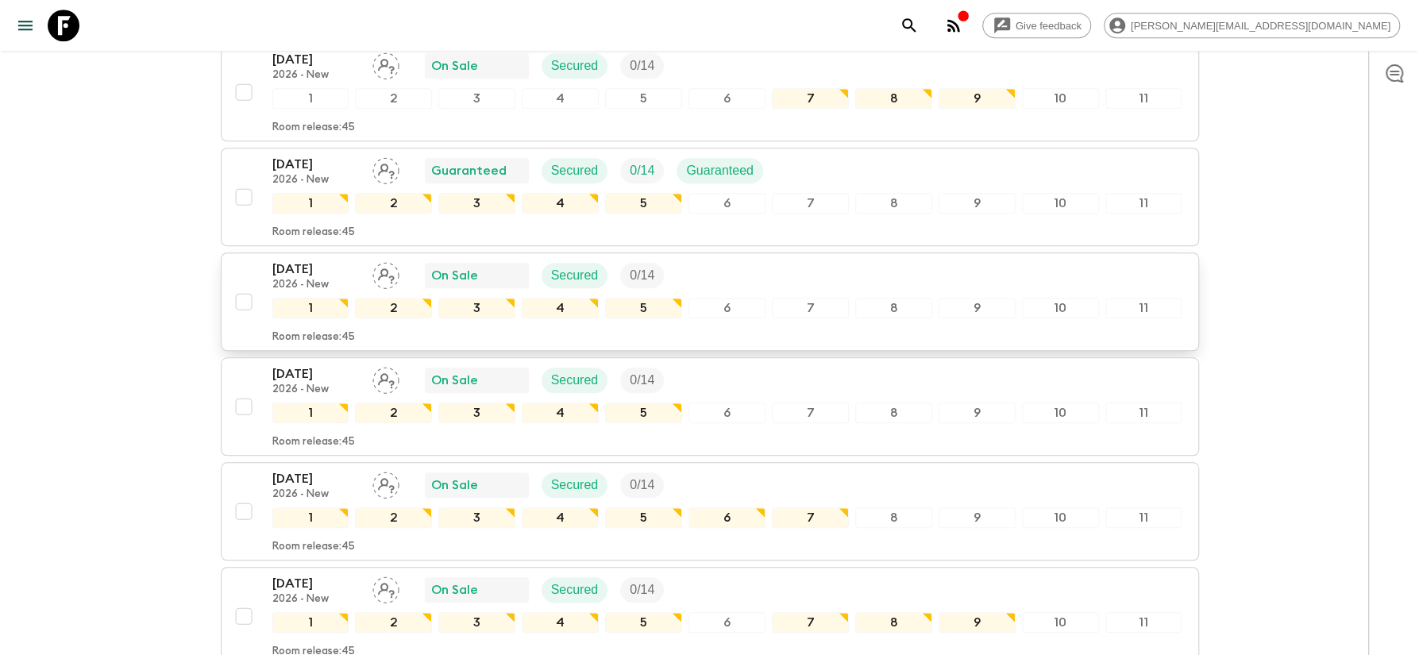
click at [299, 260] on p "[DATE]" at bounding box center [315, 269] width 87 height 19
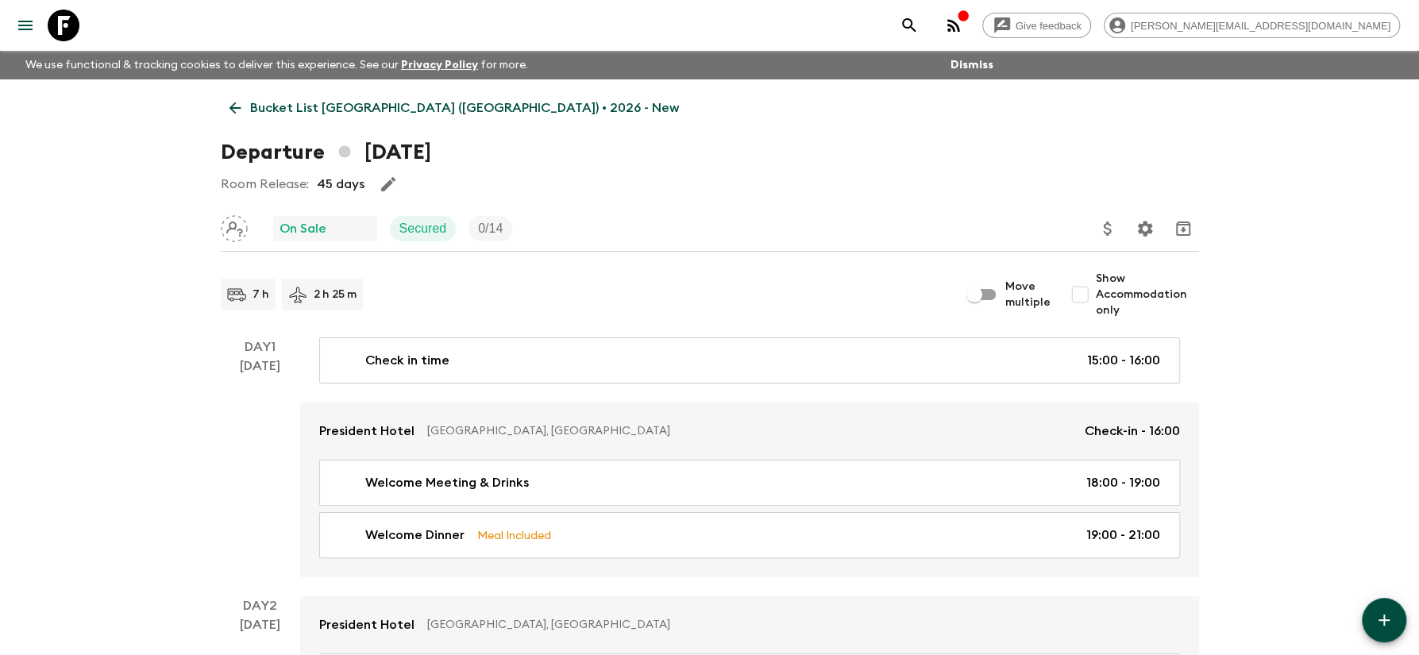
click at [429, 111] on p "Bucket List [GEOGRAPHIC_DATA] ([GEOGRAPHIC_DATA]) • 2026 - New" at bounding box center [464, 107] width 429 height 19
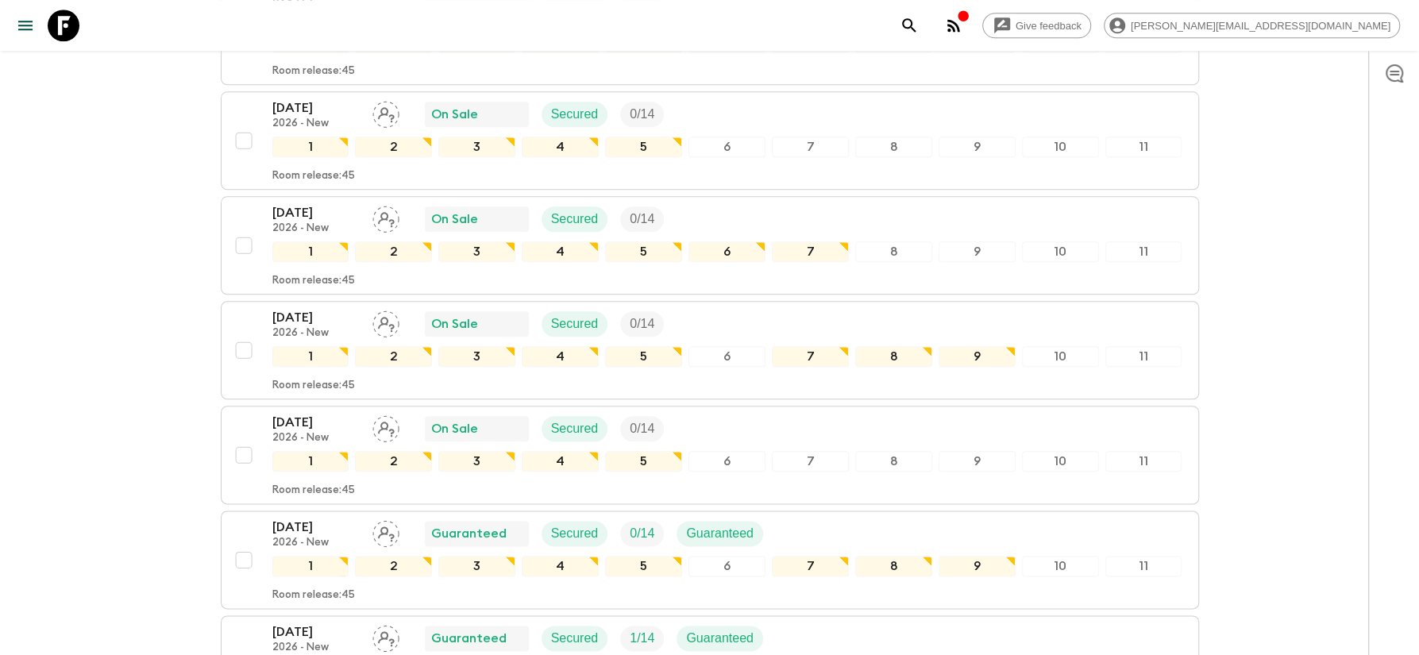
scroll to position [1020, 0]
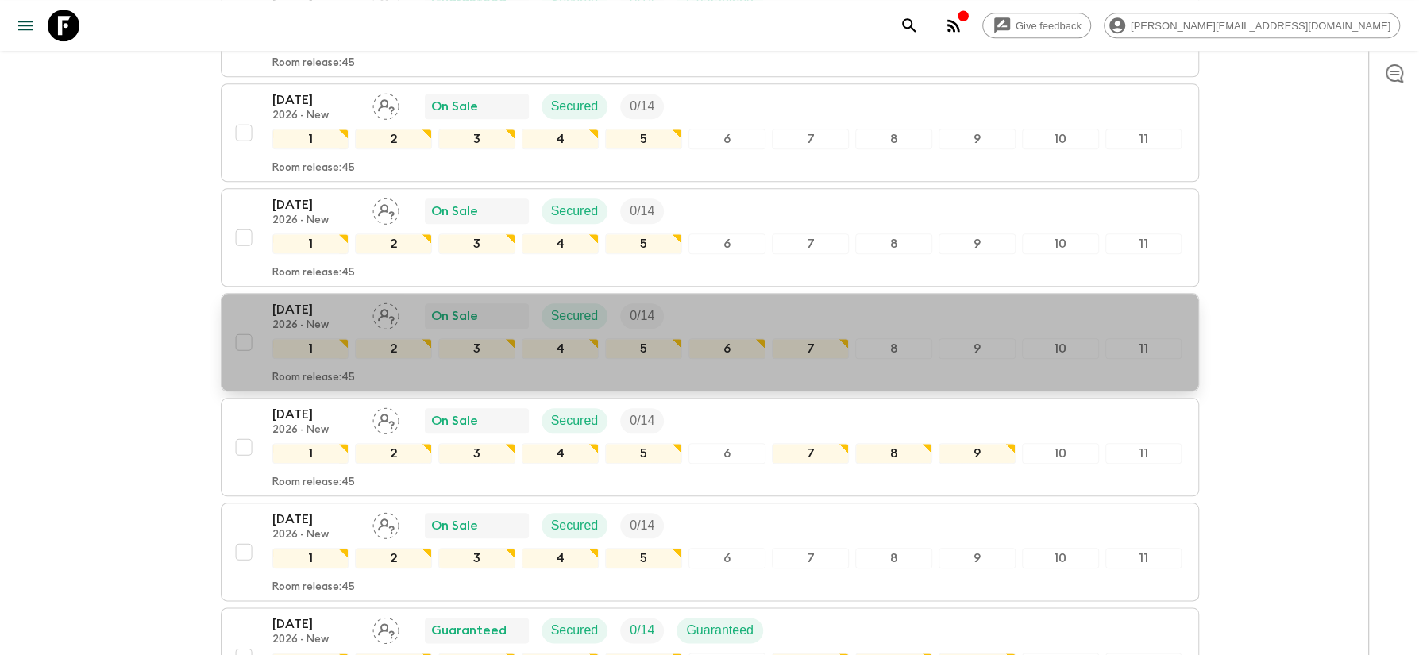
click at [314, 300] on p "[DATE]" at bounding box center [315, 309] width 87 height 19
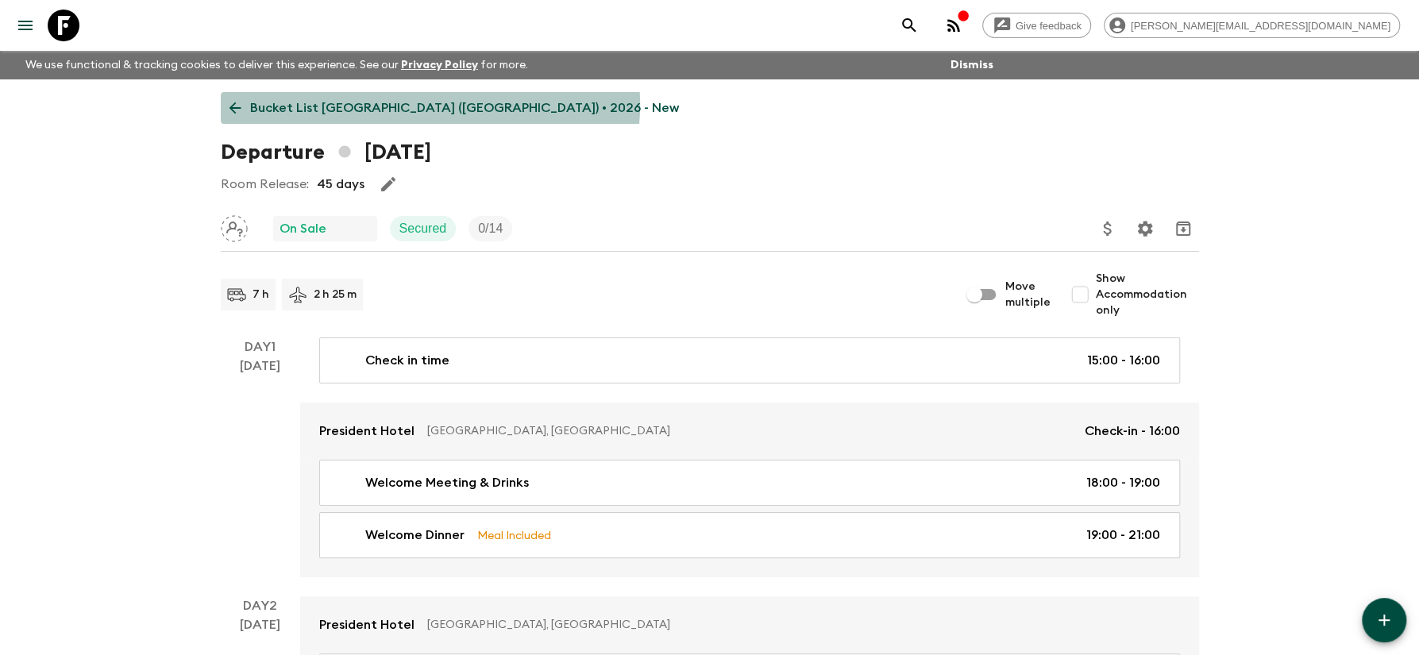
click at [429, 105] on p "Bucket List [GEOGRAPHIC_DATA] ([GEOGRAPHIC_DATA]) • 2026 - New" at bounding box center [464, 107] width 429 height 19
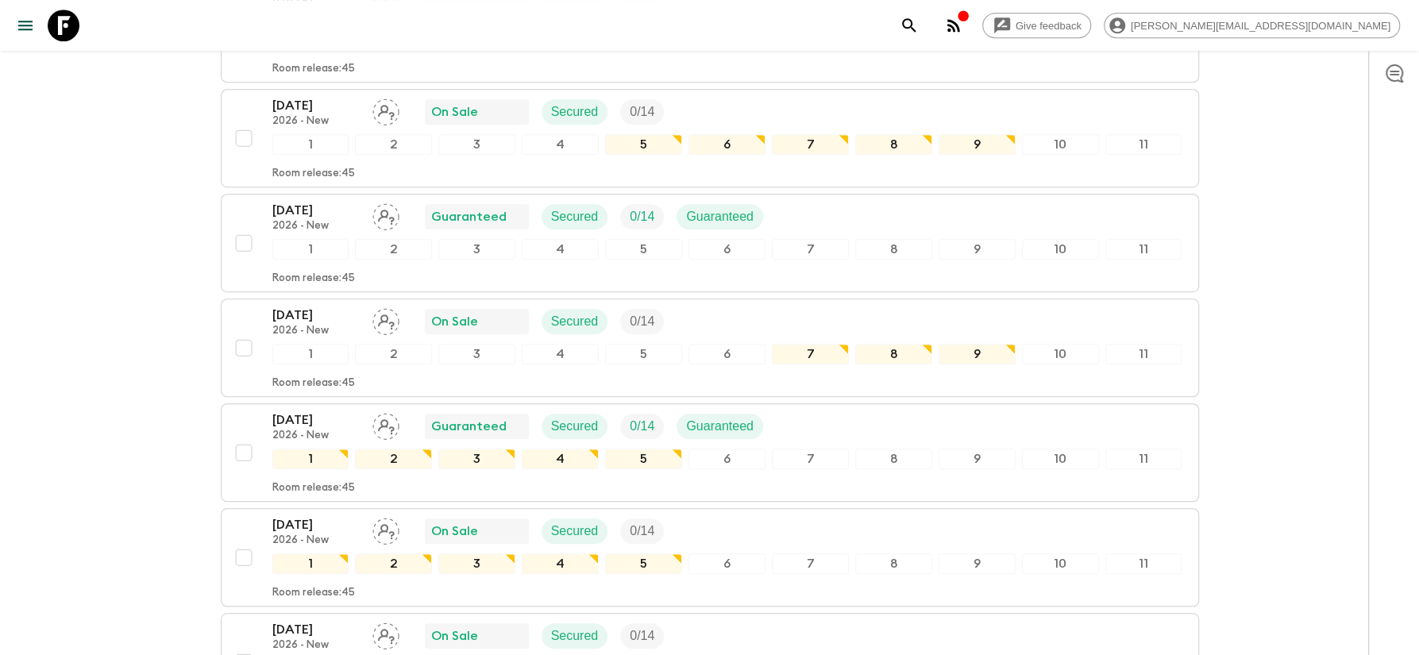
scroll to position [1021, 0]
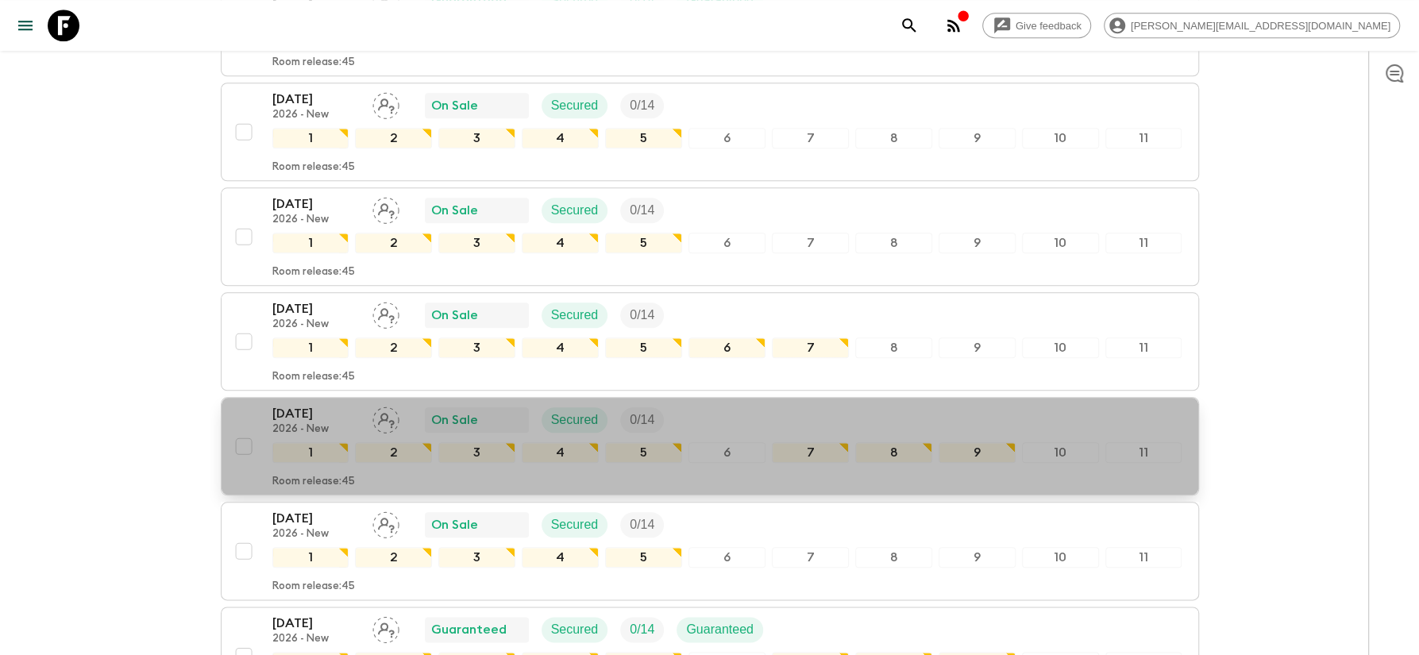
click at [335, 404] on p "[DATE]" at bounding box center [315, 413] width 87 height 19
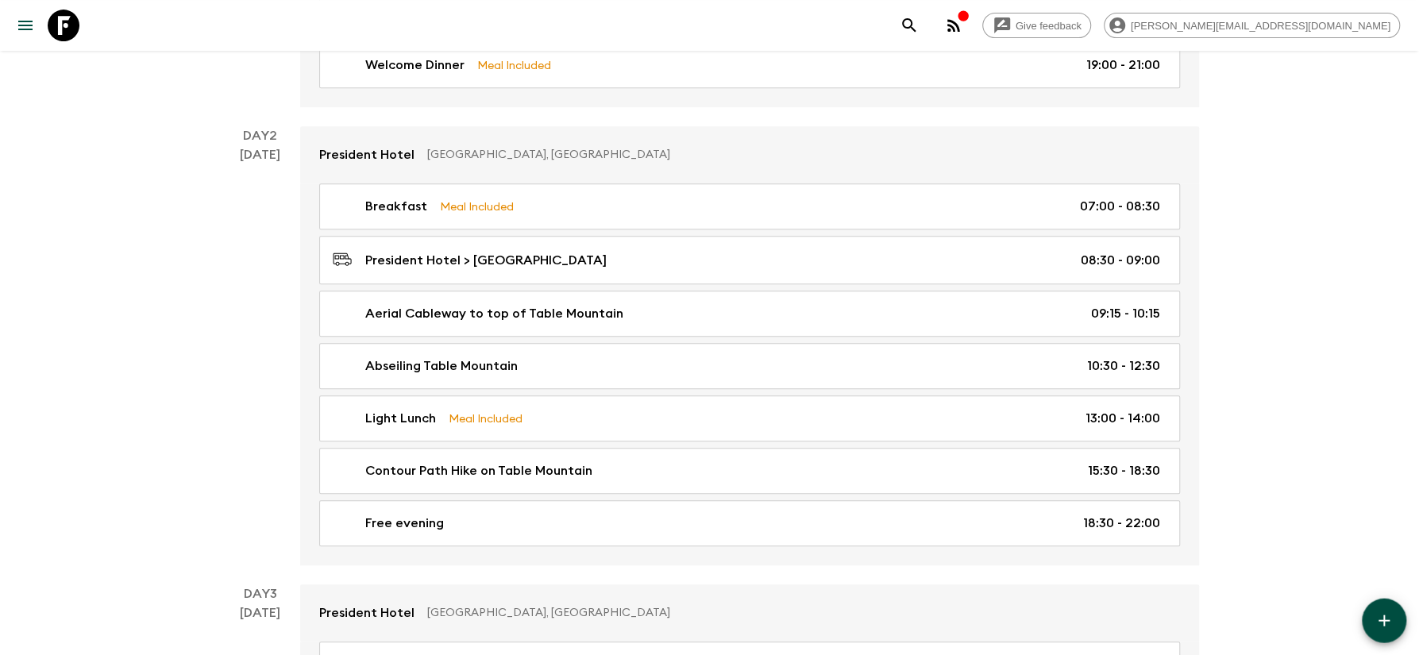
scroll to position [510, 0]
